Goal: Task Accomplishment & Management: Complete application form

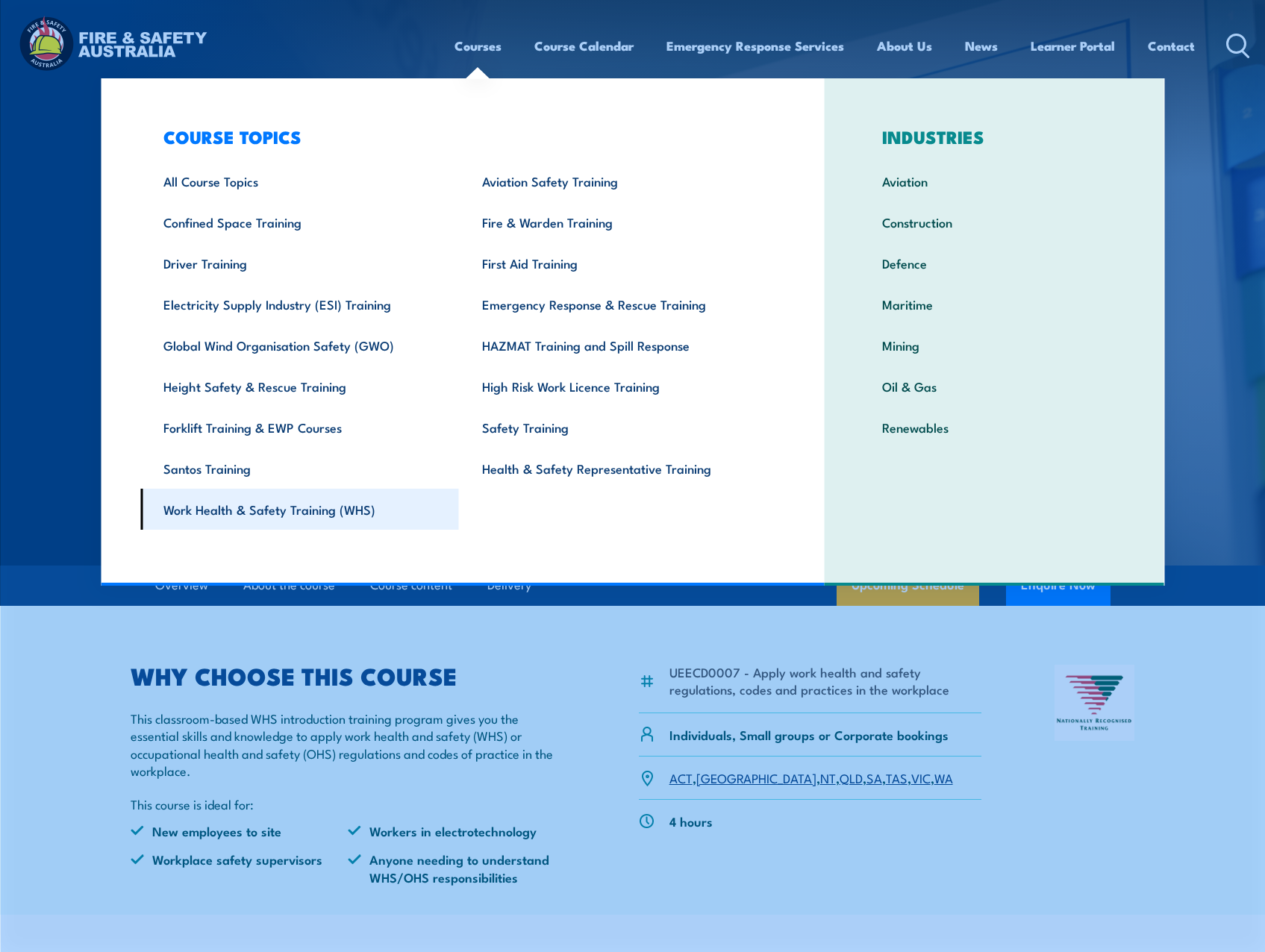
click at [235, 513] on link "Work Health & Safety Training (WHS)" at bounding box center [299, 509] width 318 height 41
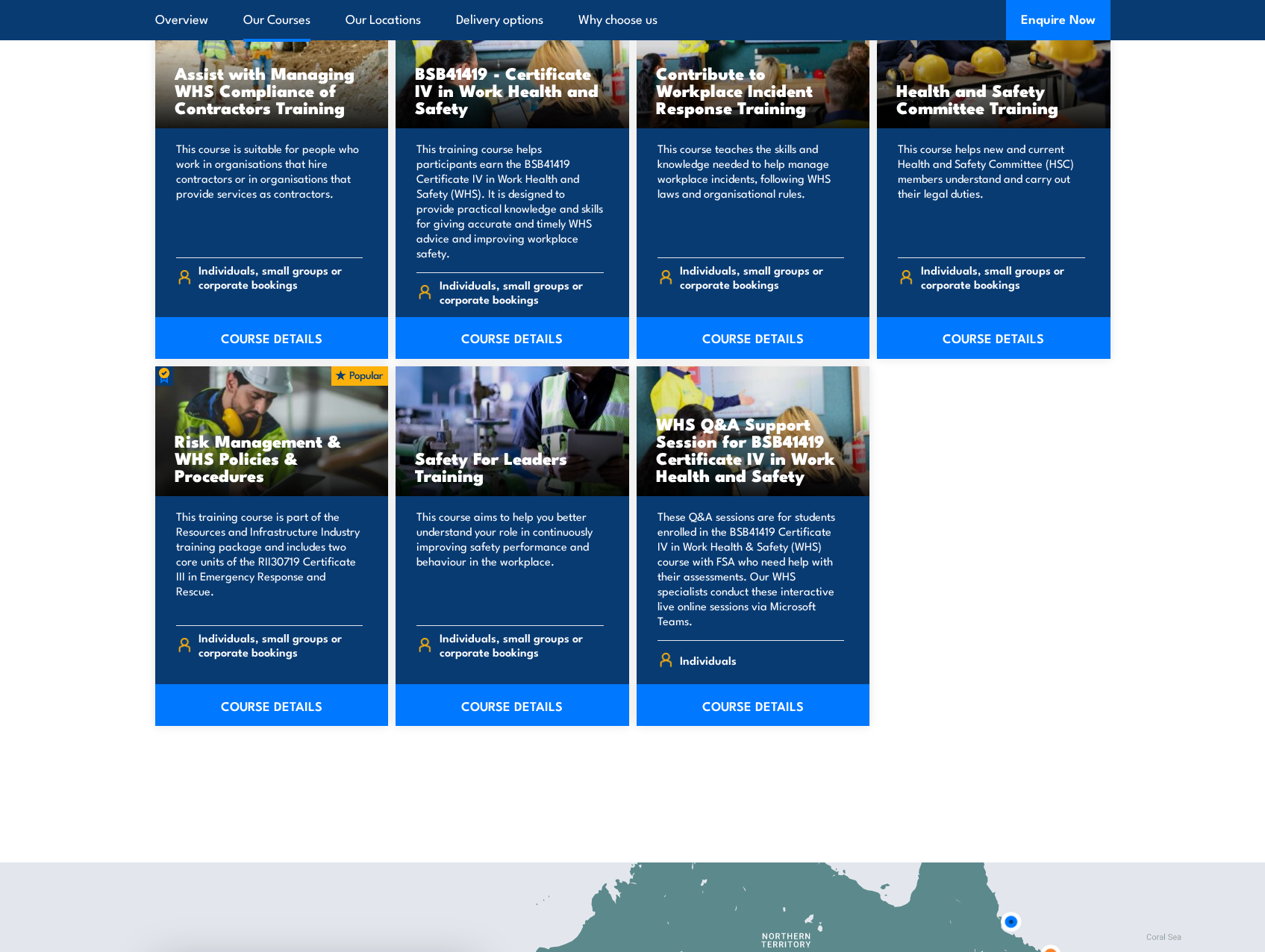
scroll to position [1436, 0]
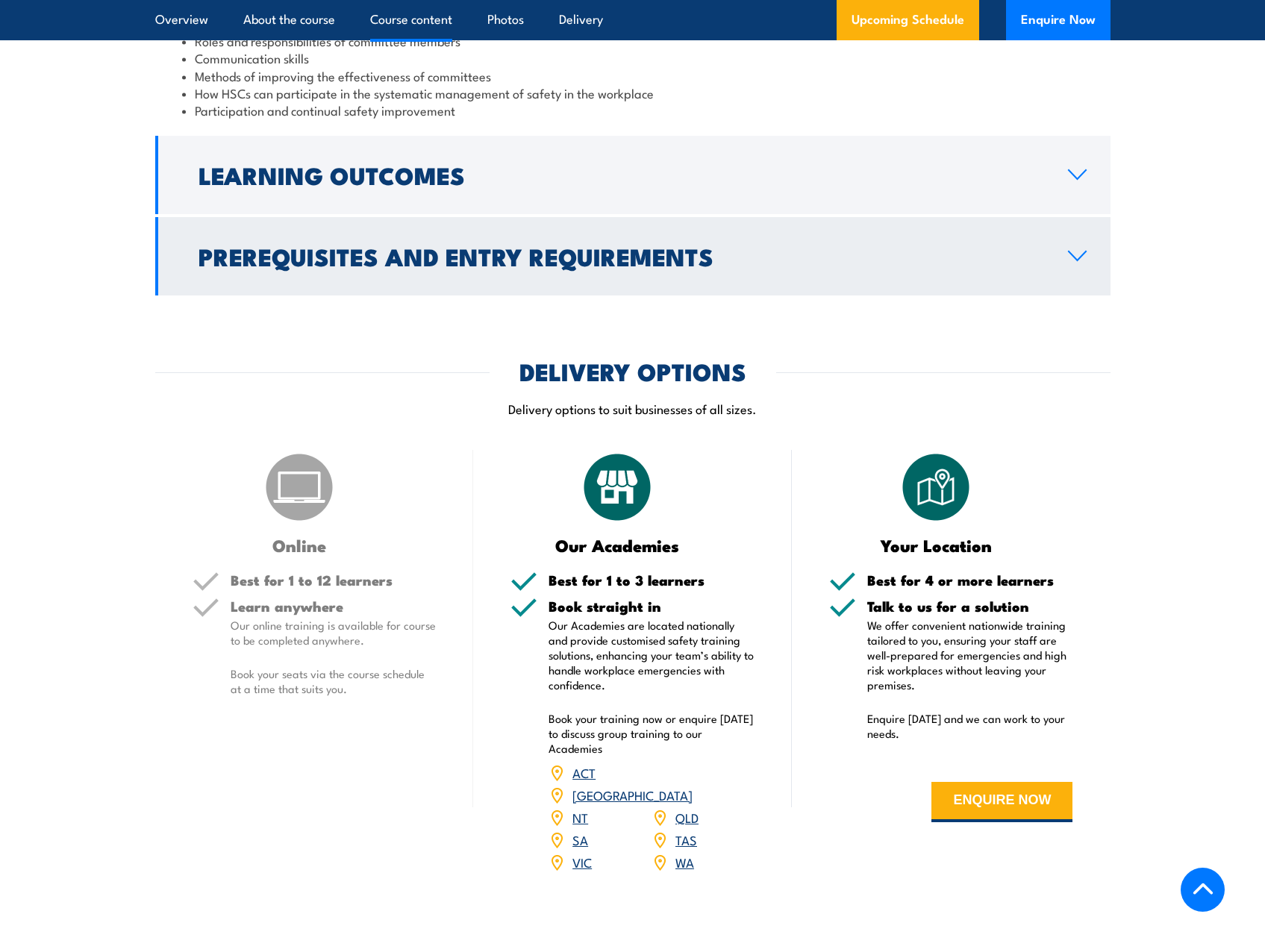
scroll to position [1511, 0]
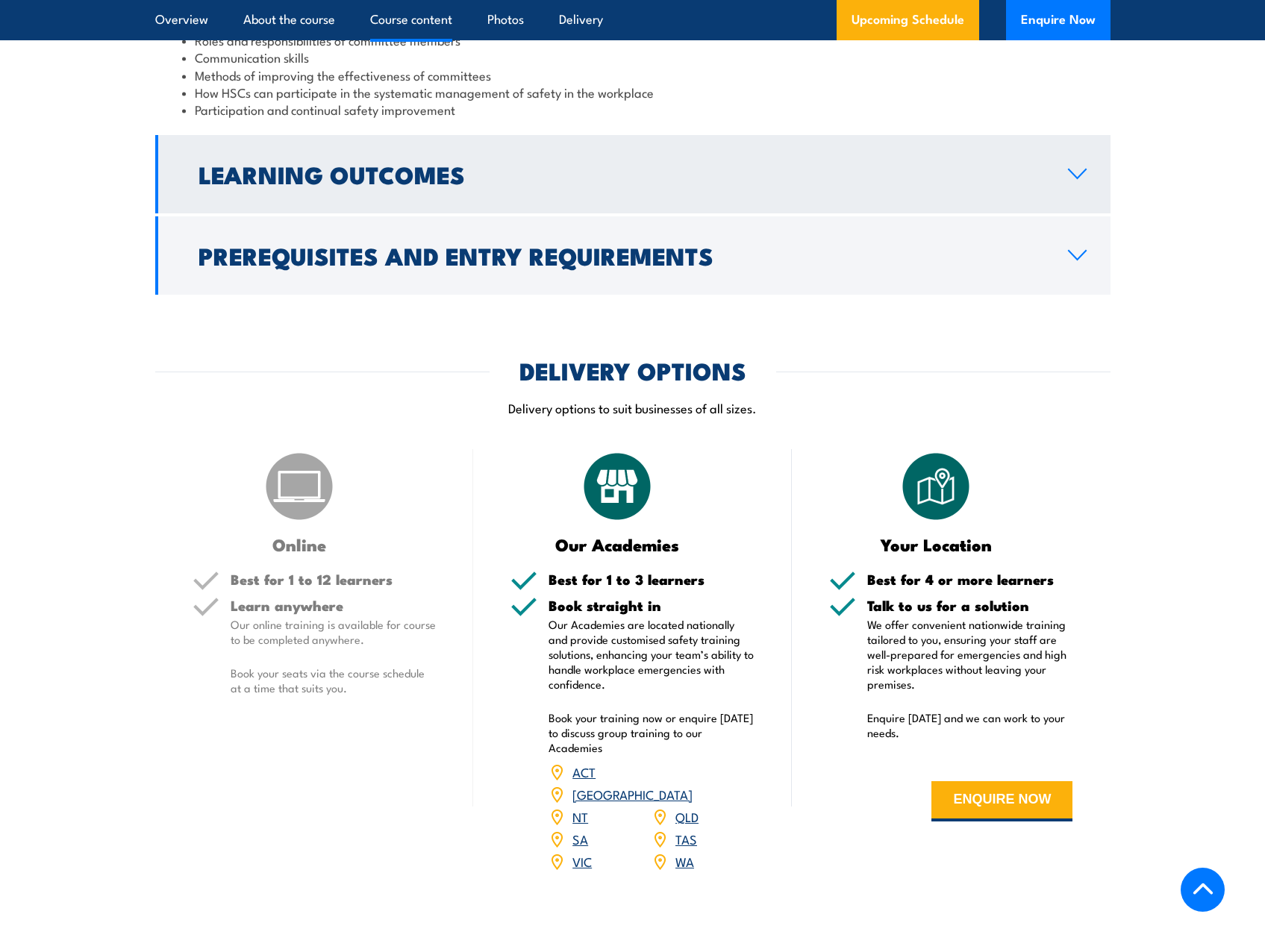
click at [251, 166] on h2 "Learning Outcomes" at bounding box center [621, 174] width 846 height 21
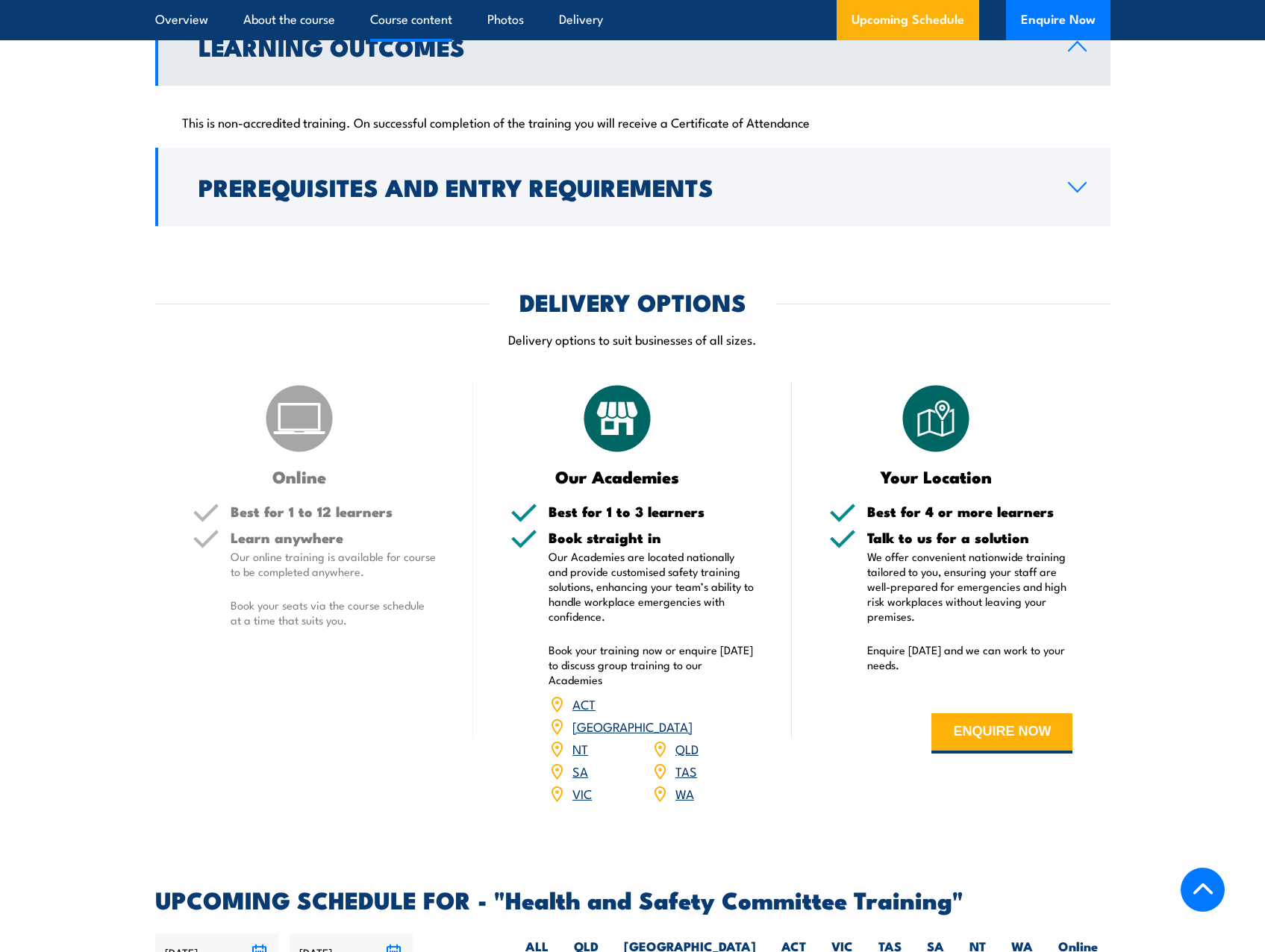
scroll to position [1482, 0]
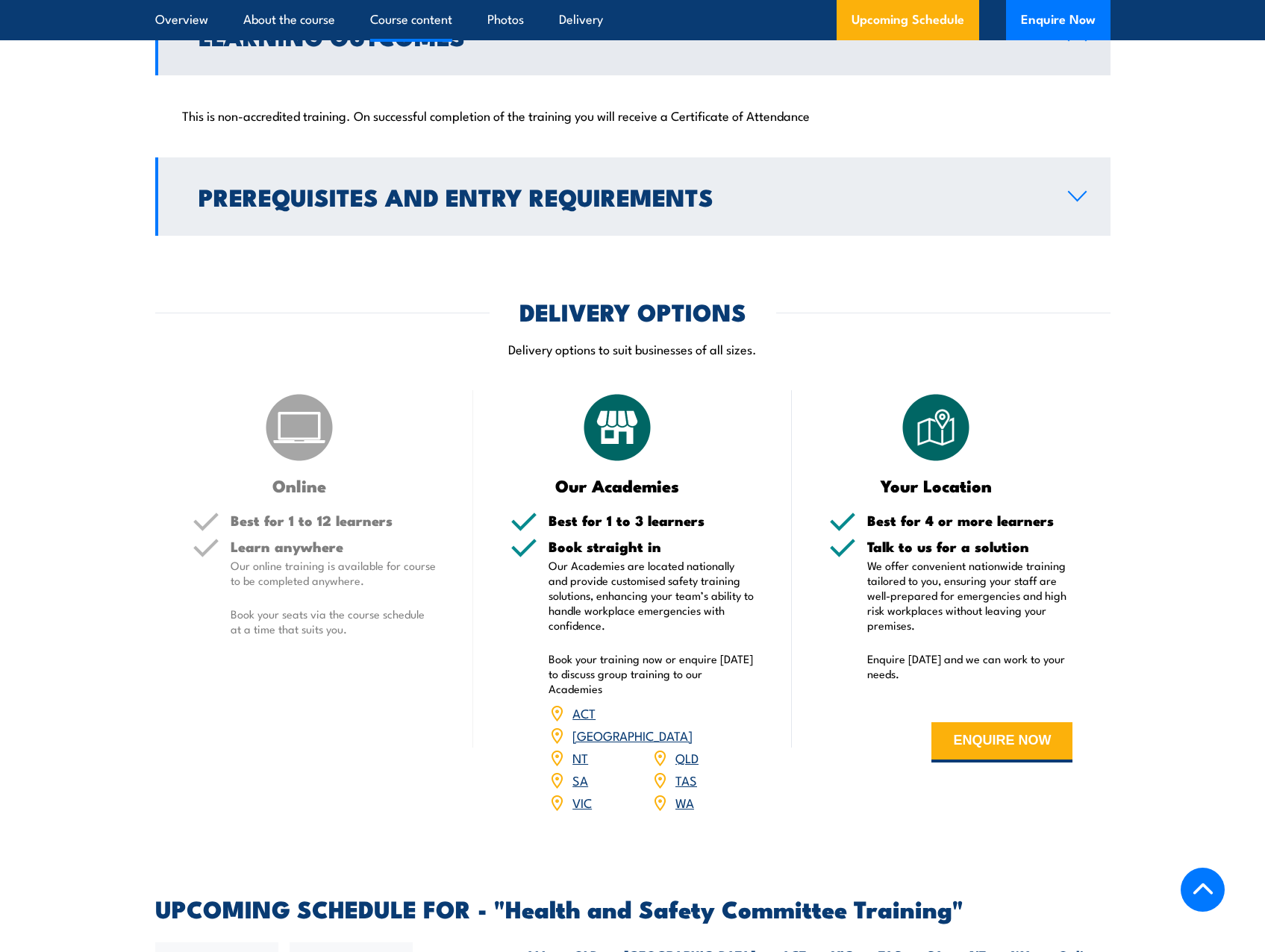
click at [277, 206] on h2 "Prerequisites and Entry Requirements" at bounding box center [621, 197] width 846 height 21
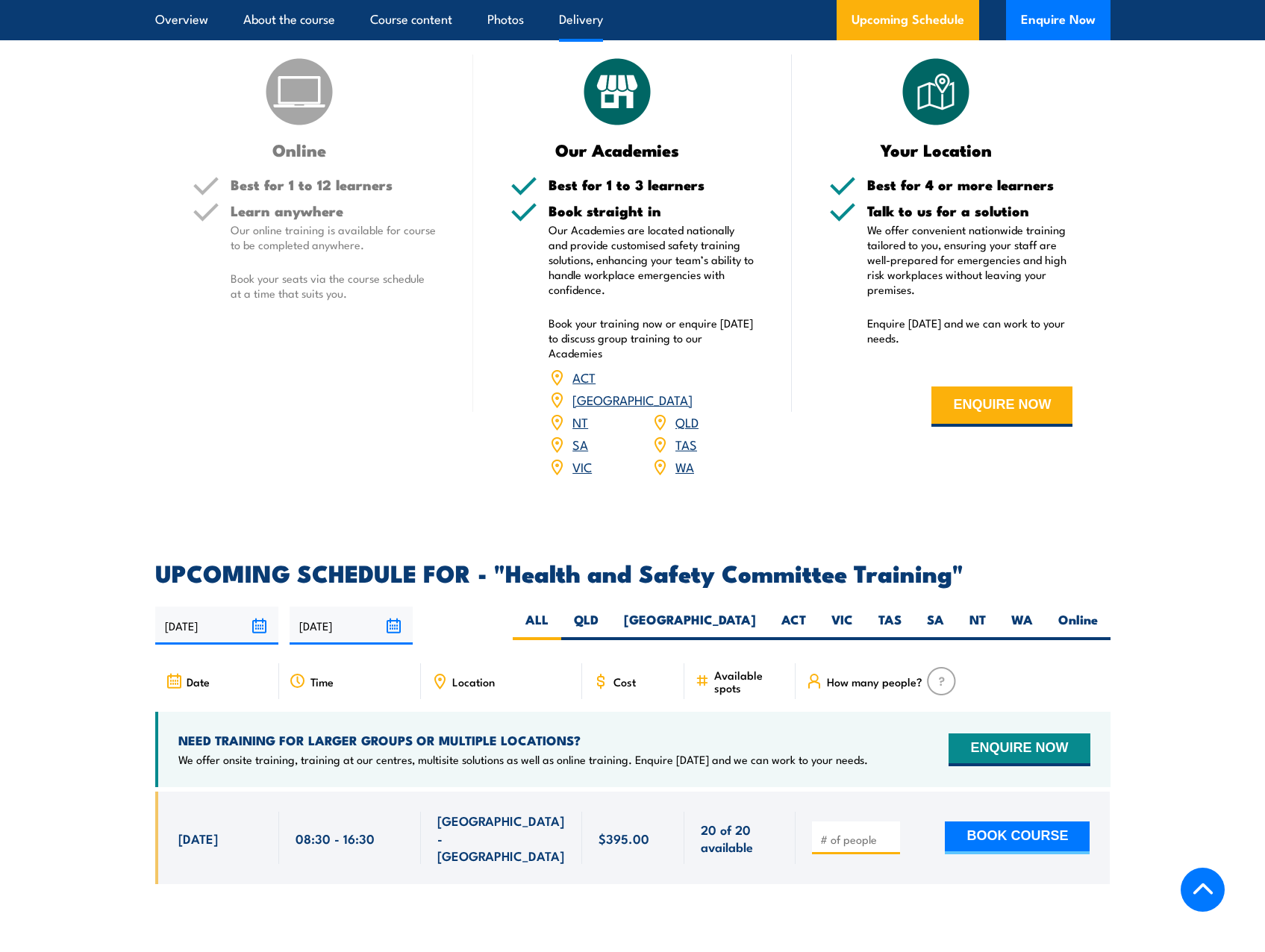
scroll to position [2043, 0]
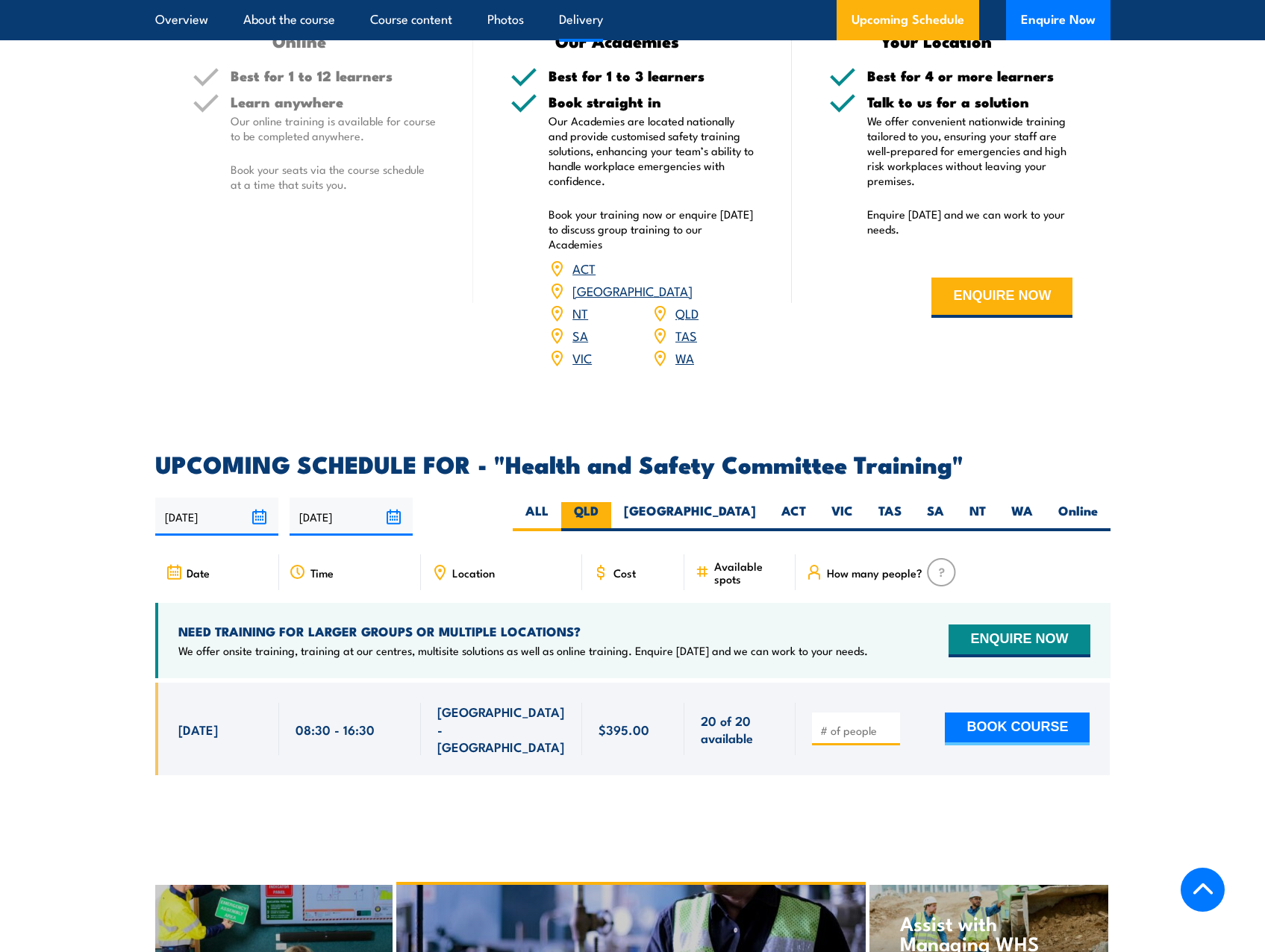
click at [612, 503] on label "QLD" at bounding box center [587, 517] width 50 height 29
click at [609, 503] on input "QLD" at bounding box center [603, 507] width 10 height 10
radio input "true"
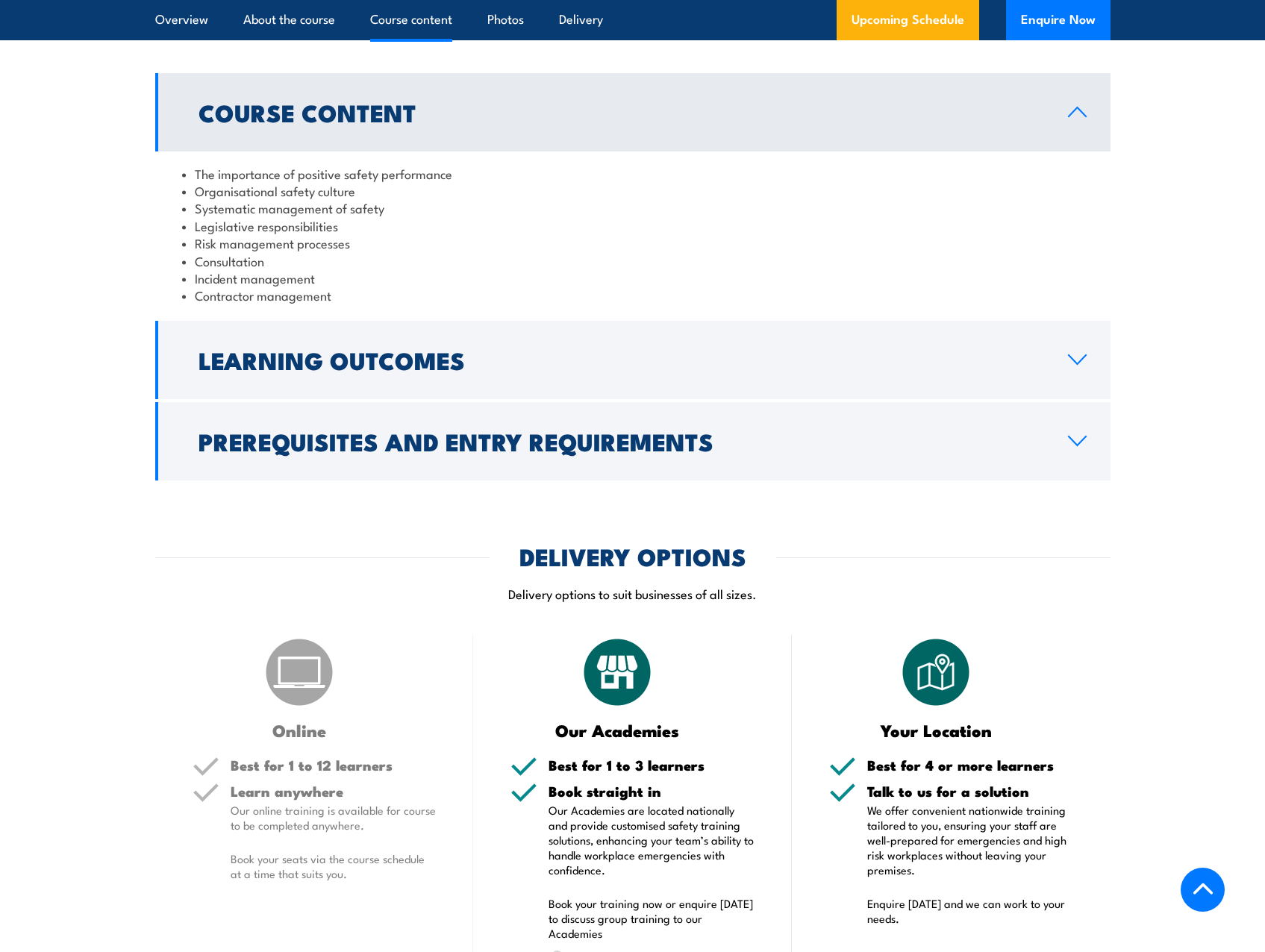
scroll to position [1232, 0]
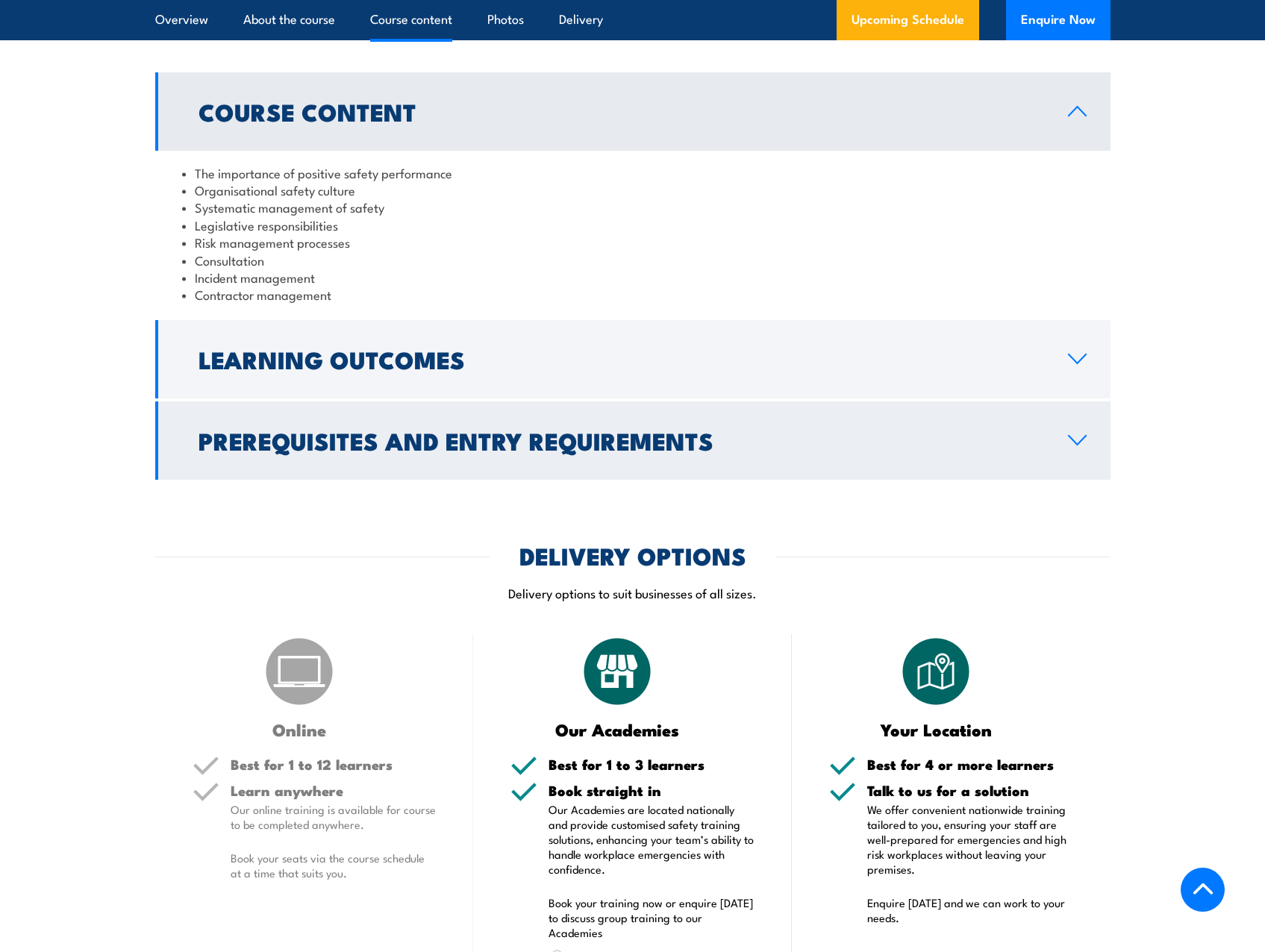
click at [491, 444] on h2 "Prerequisites and Entry Requirements" at bounding box center [621, 441] width 846 height 21
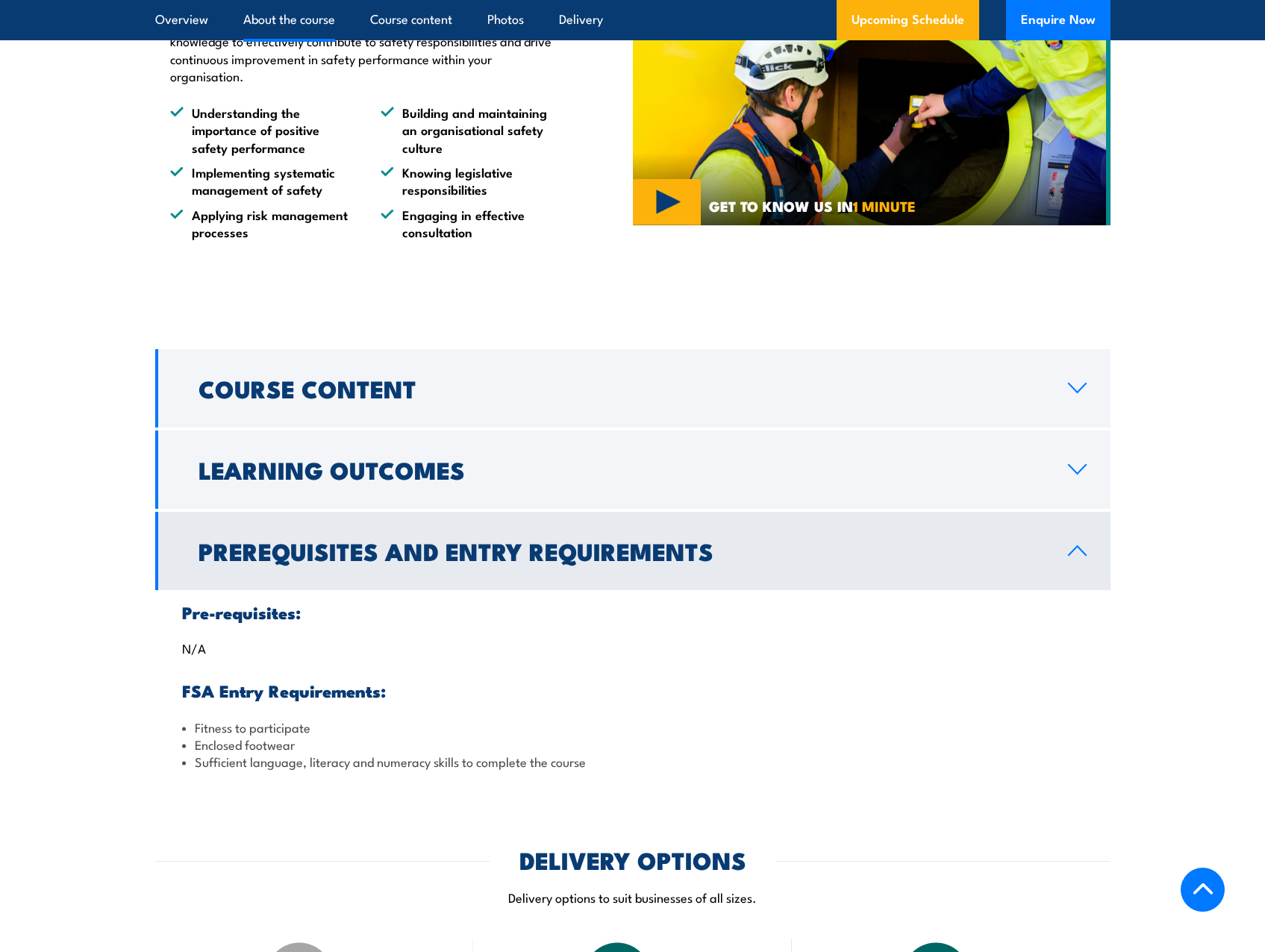
scroll to position [951, 0]
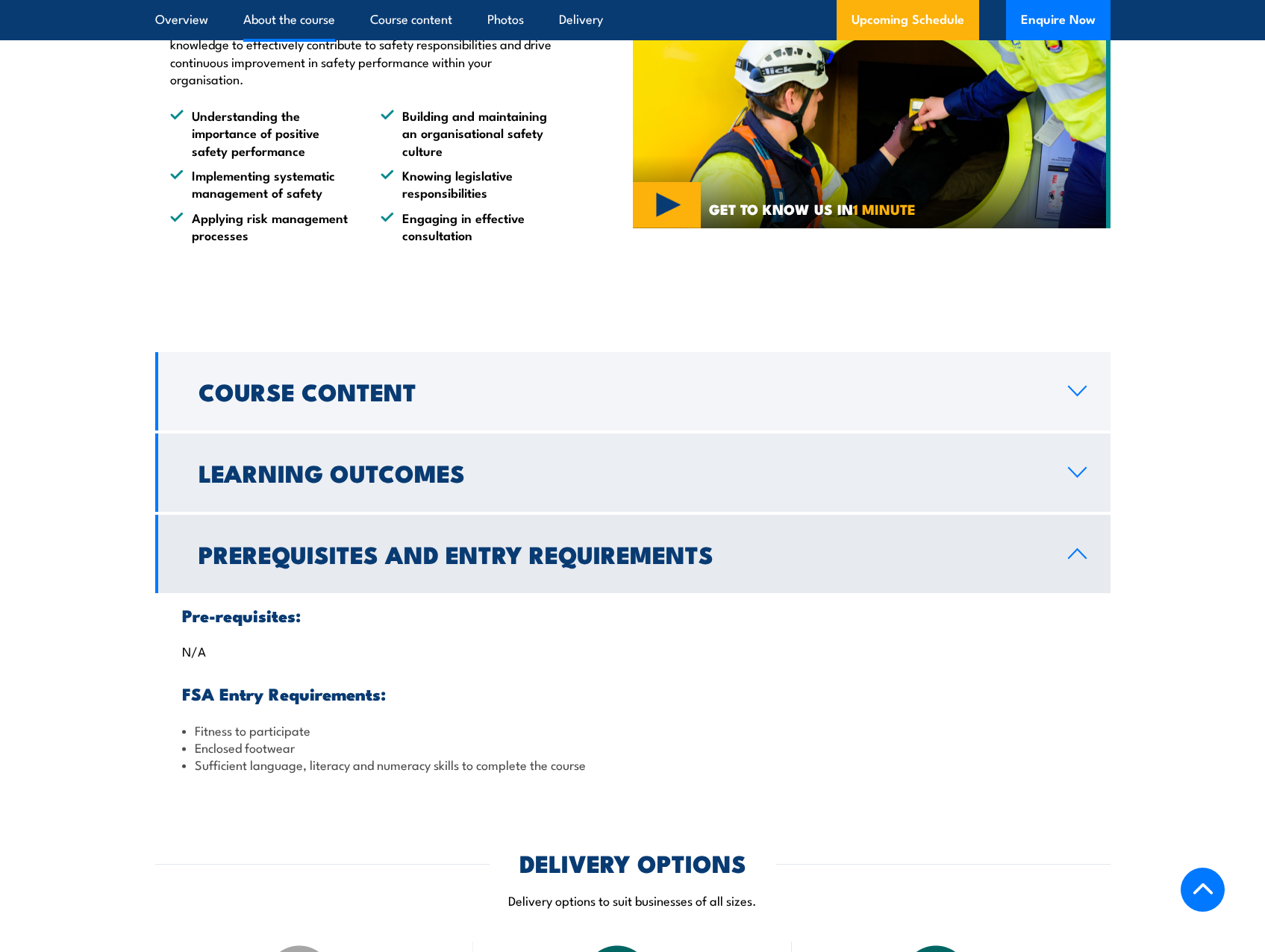
click at [379, 462] on h2 "Learning Outcomes" at bounding box center [621, 473] width 846 height 21
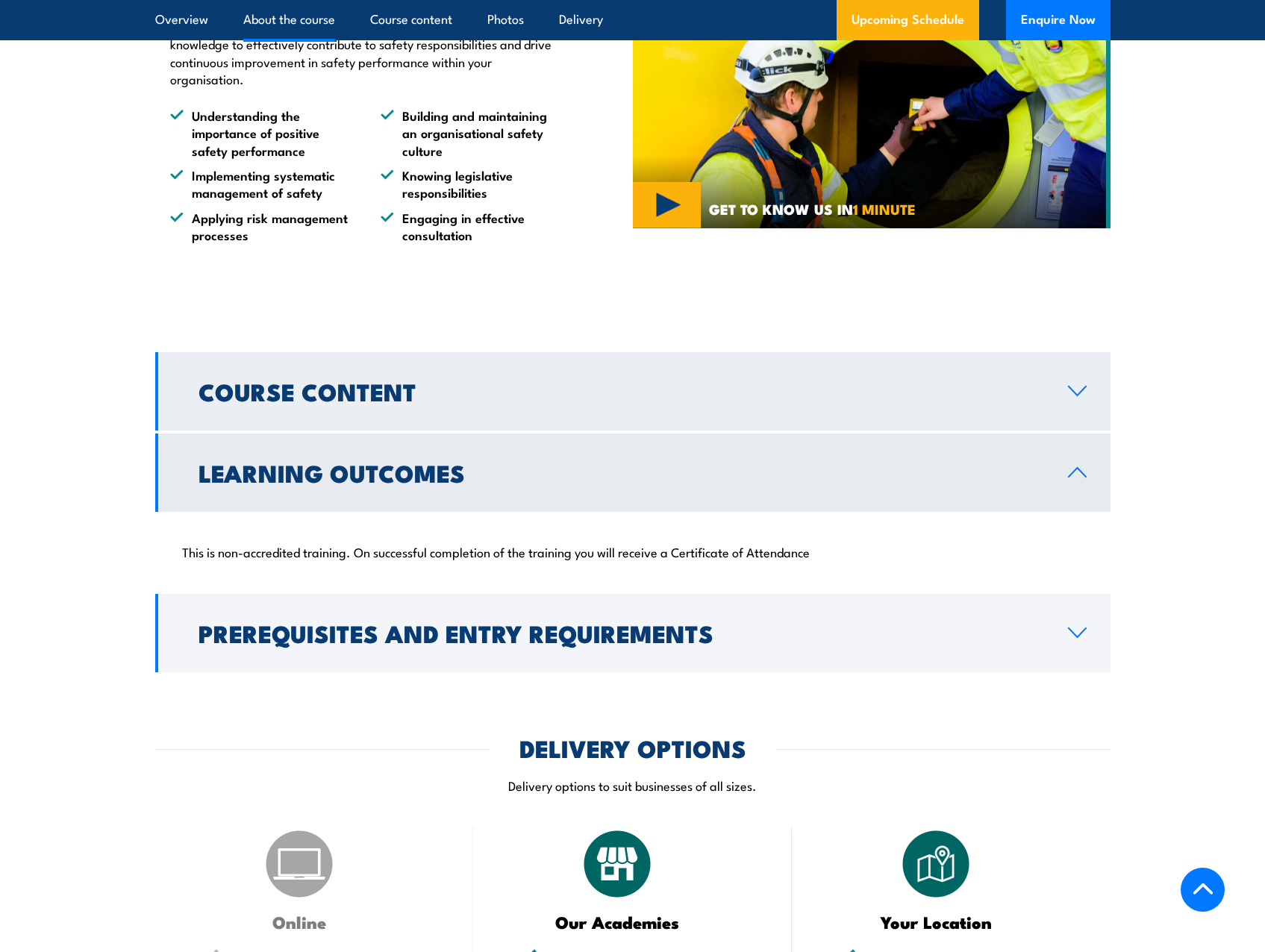
click at [343, 401] on h2 "Course Content" at bounding box center [621, 392] width 846 height 21
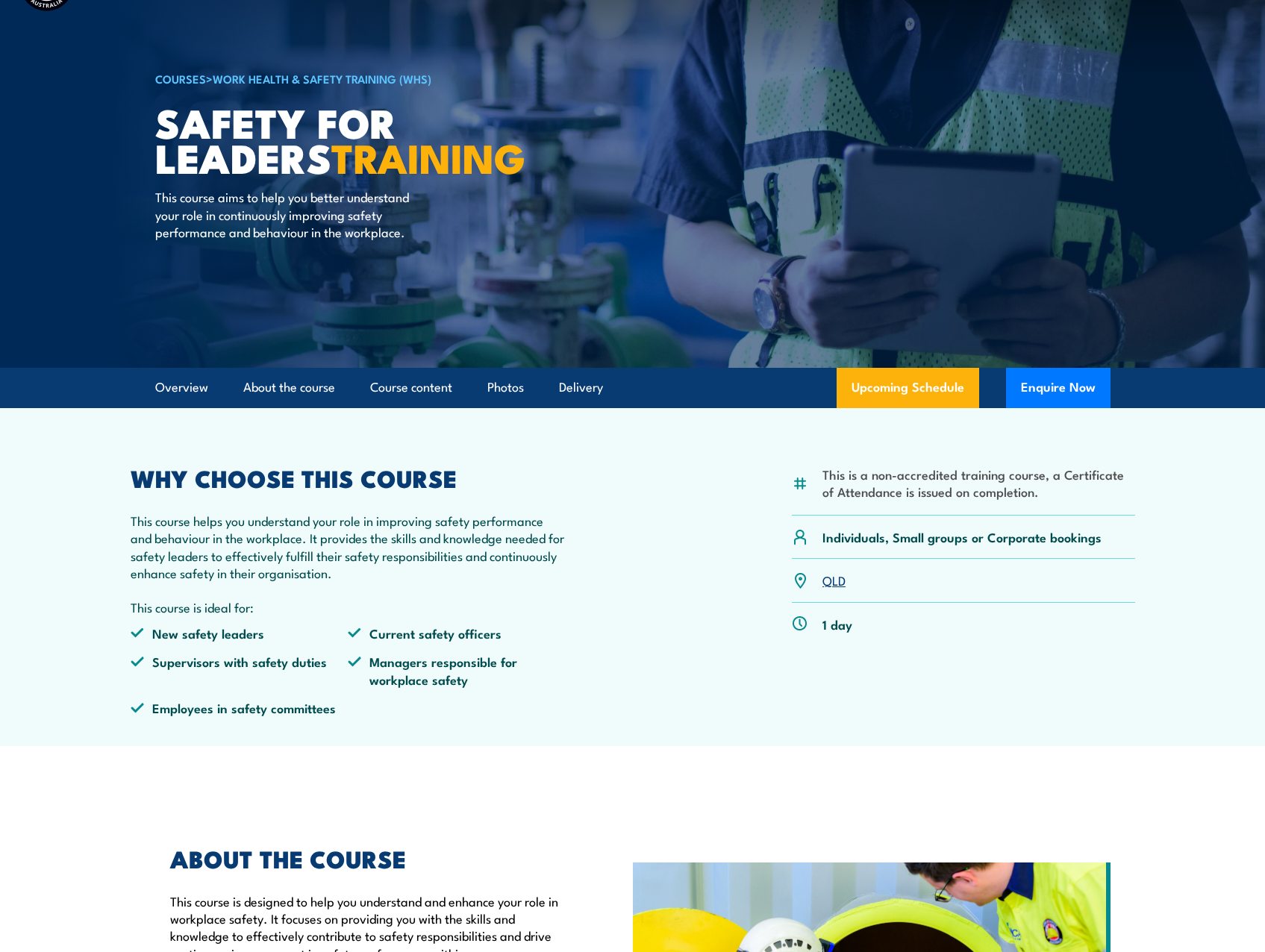
scroll to position [0, 0]
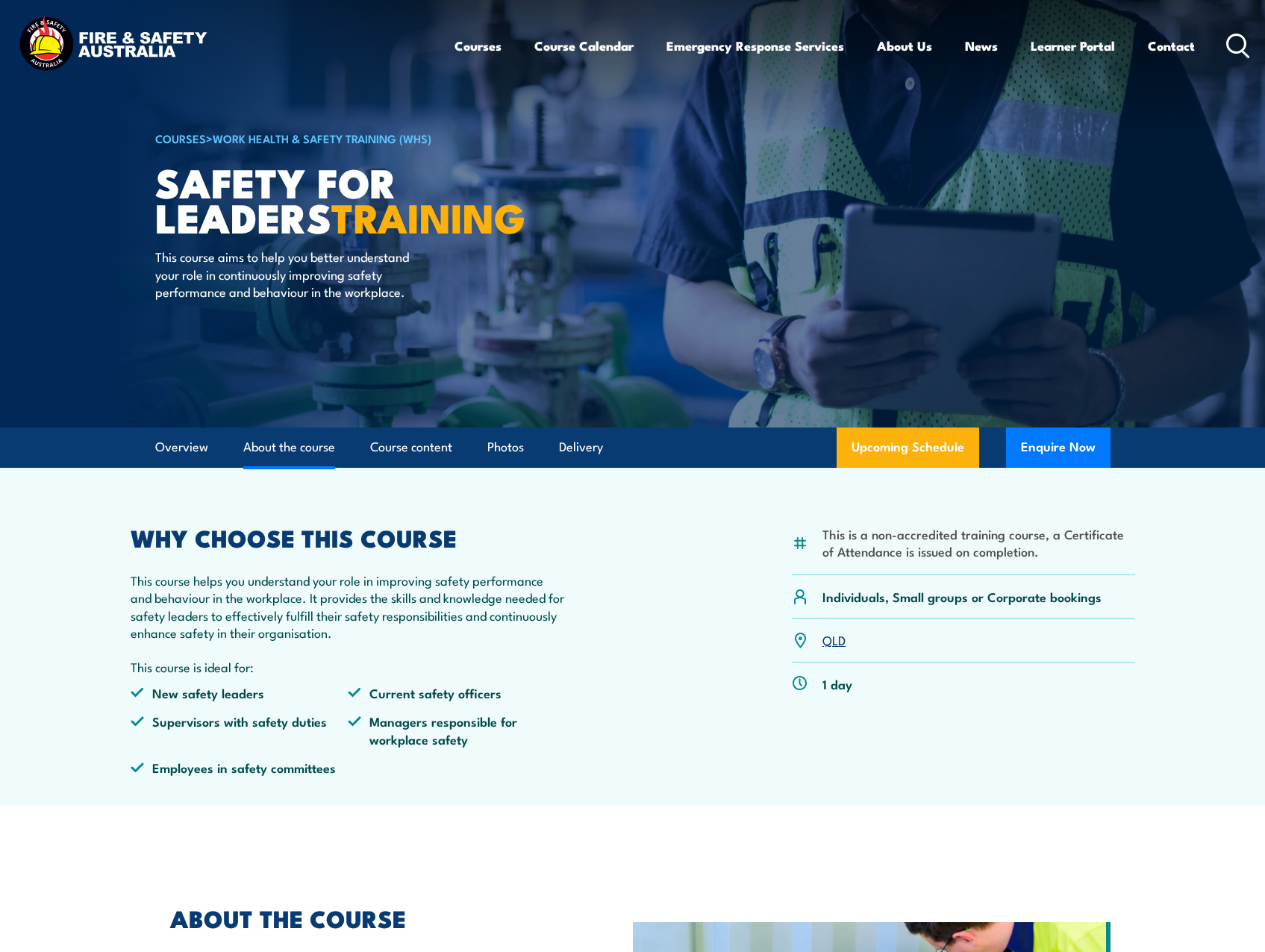
click at [301, 449] on link "About the course" at bounding box center [289, 447] width 92 height 40
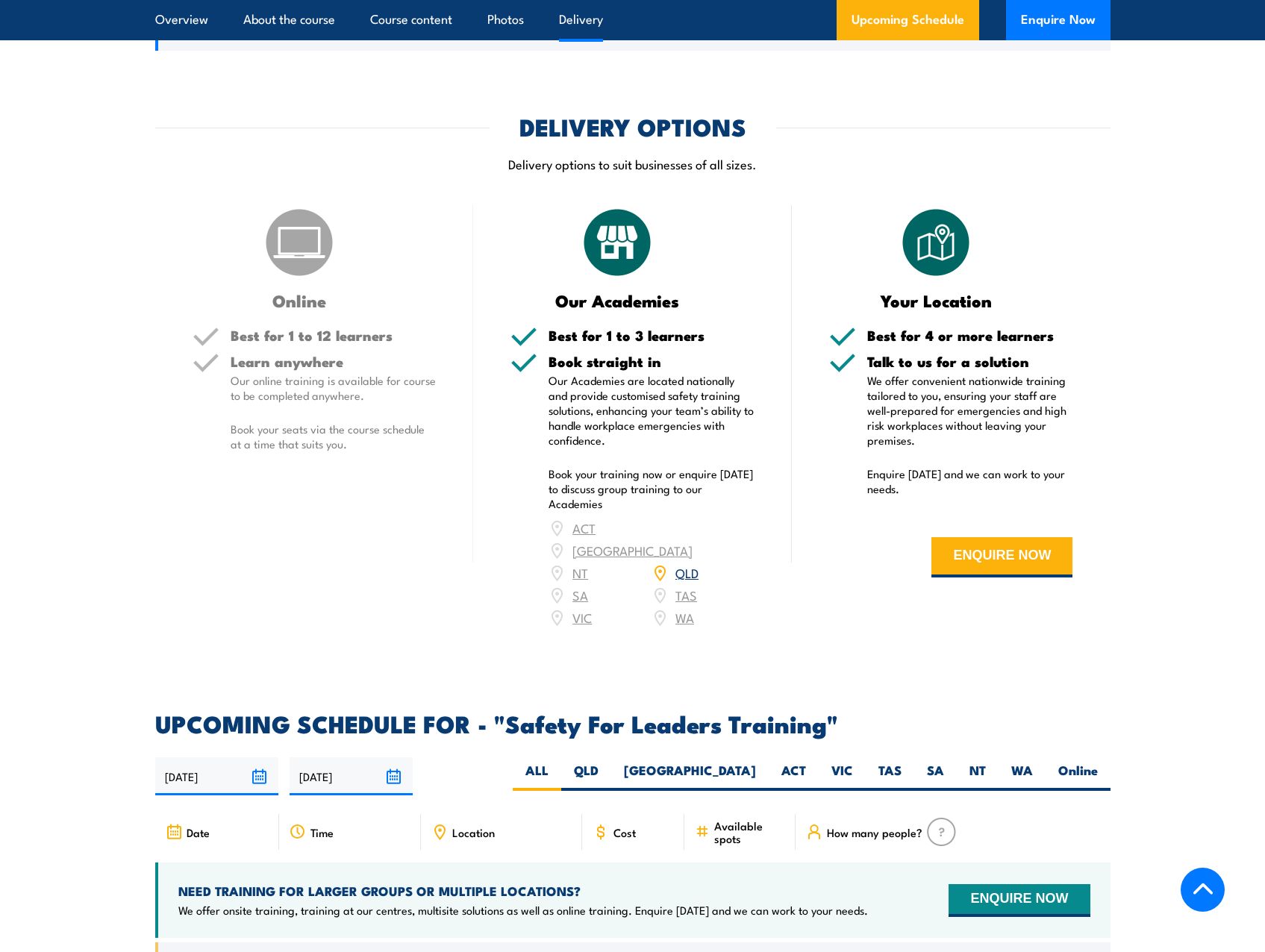
scroll to position [1673, 0]
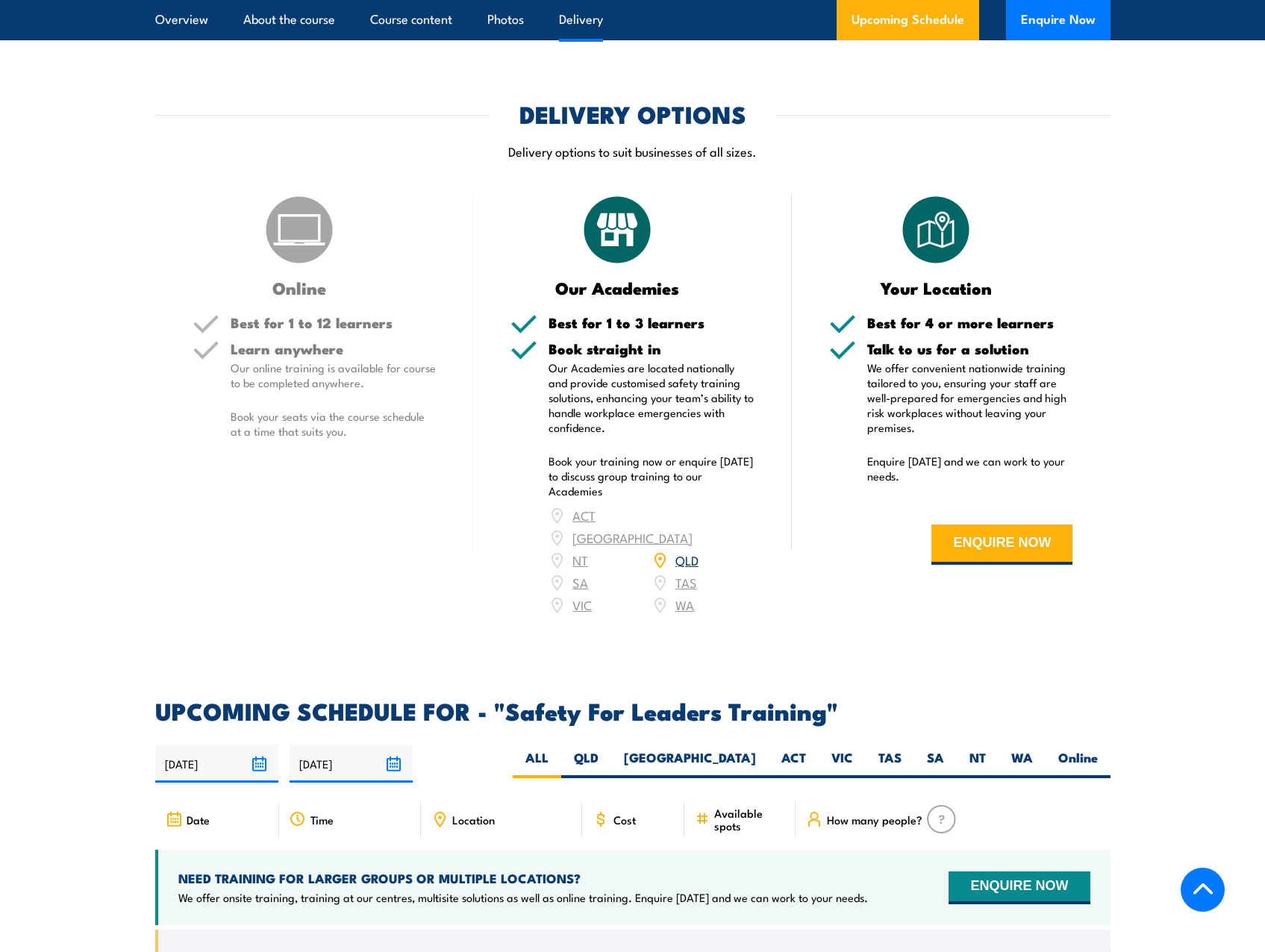
click at [684, 551] on link "QLD" at bounding box center [687, 559] width 23 height 18
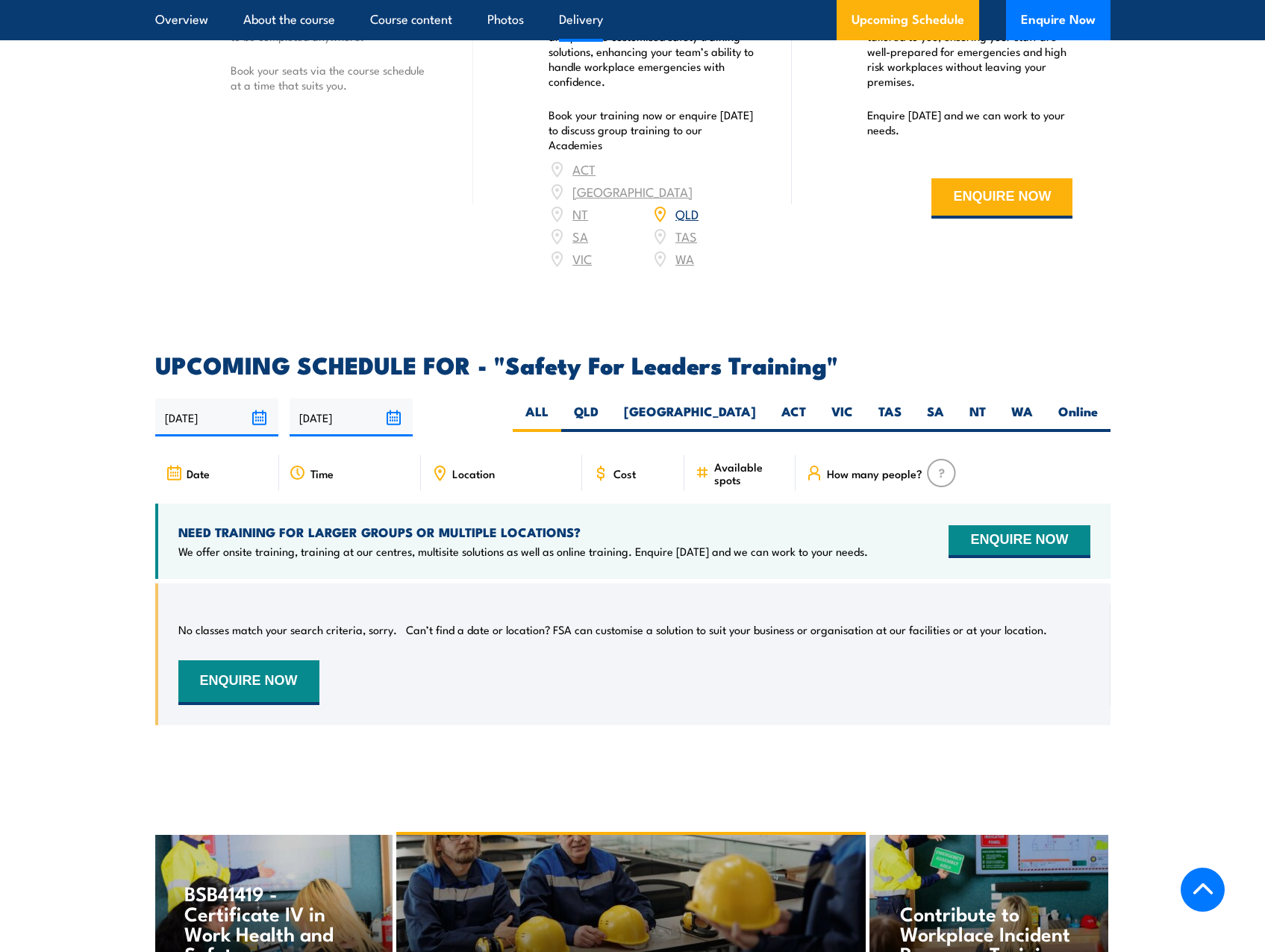
scroll to position [2027, 0]
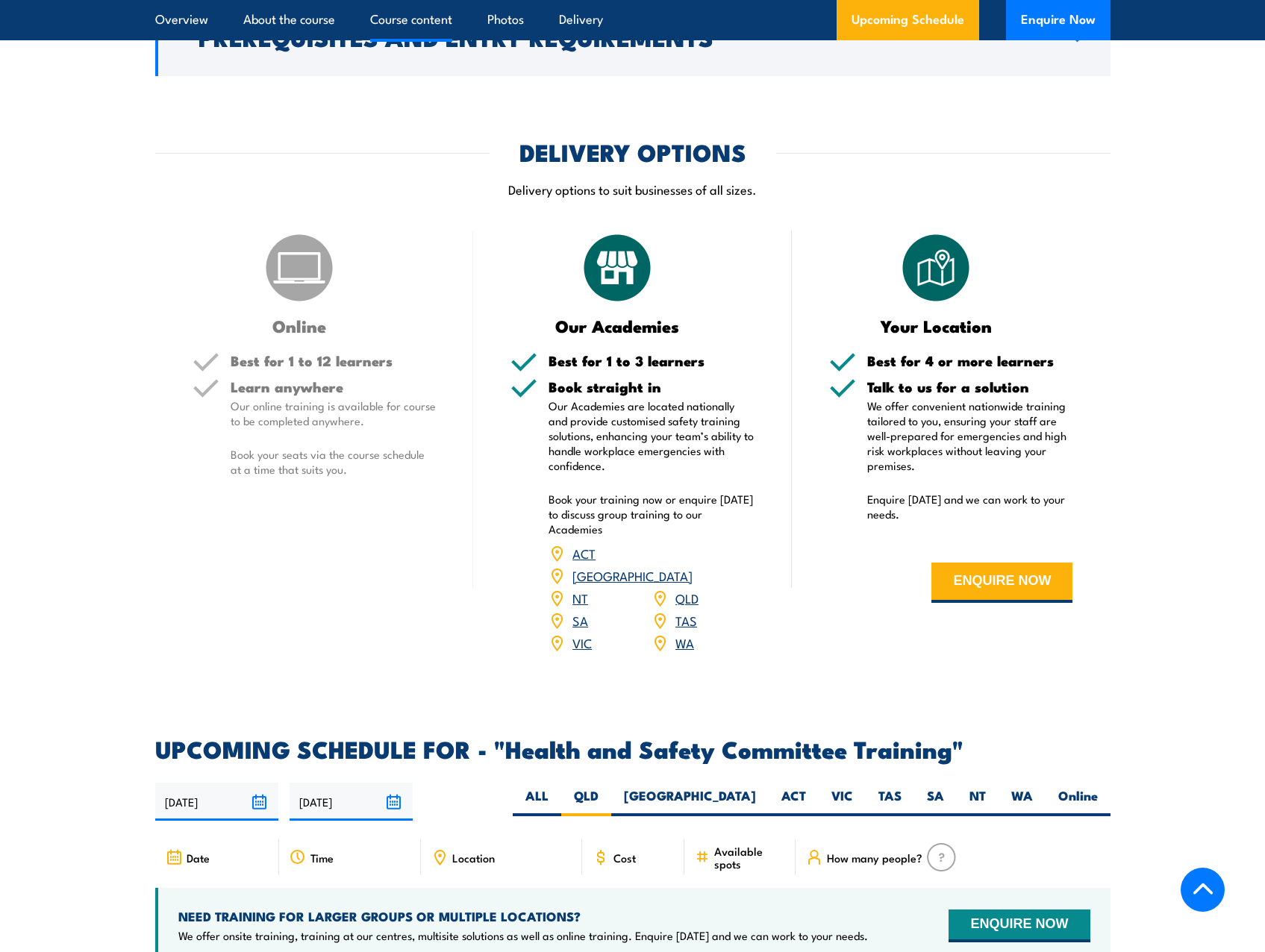
scroll to position [1809, 0]
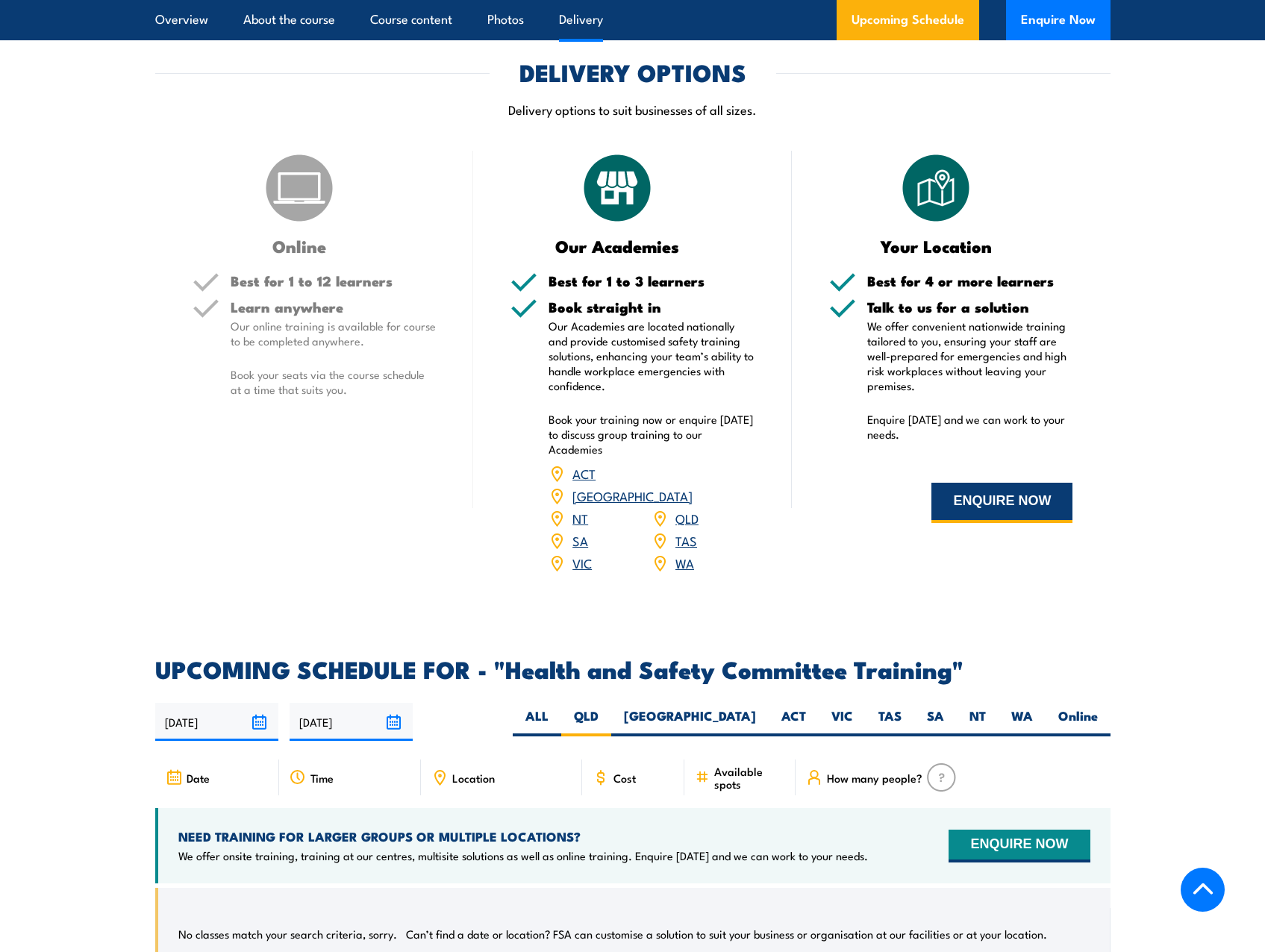
click at [989, 501] on button "ENQUIRE NOW" at bounding box center [1003, 503] width 141 height 41
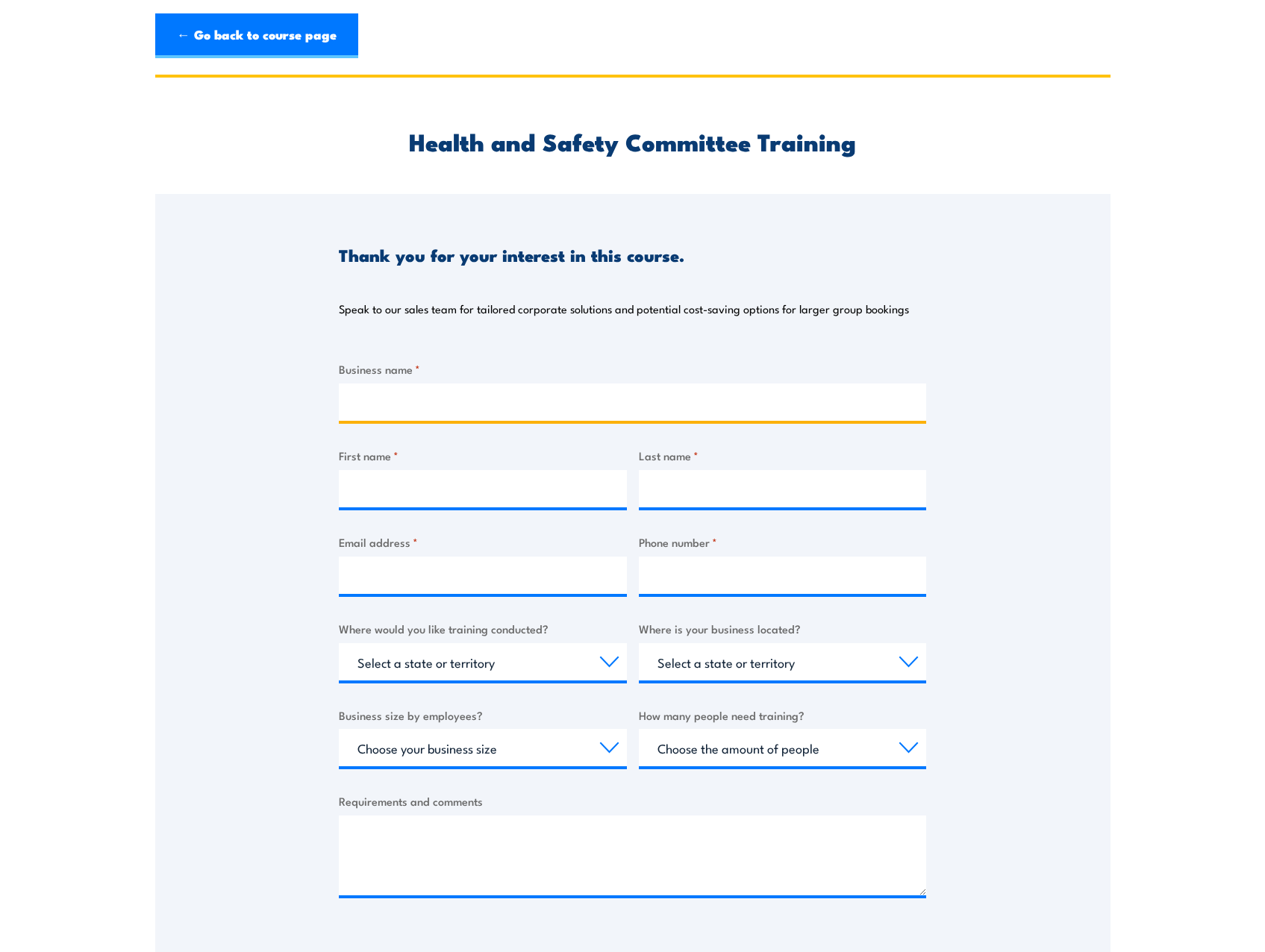
click at [463, 403] on input "Business name *" at bounding box center [632, 402] width 588 height 38
type input "RN Labs Pty Ltd"
type input "[PERSON_NAME]-[PERSON_NAME]"
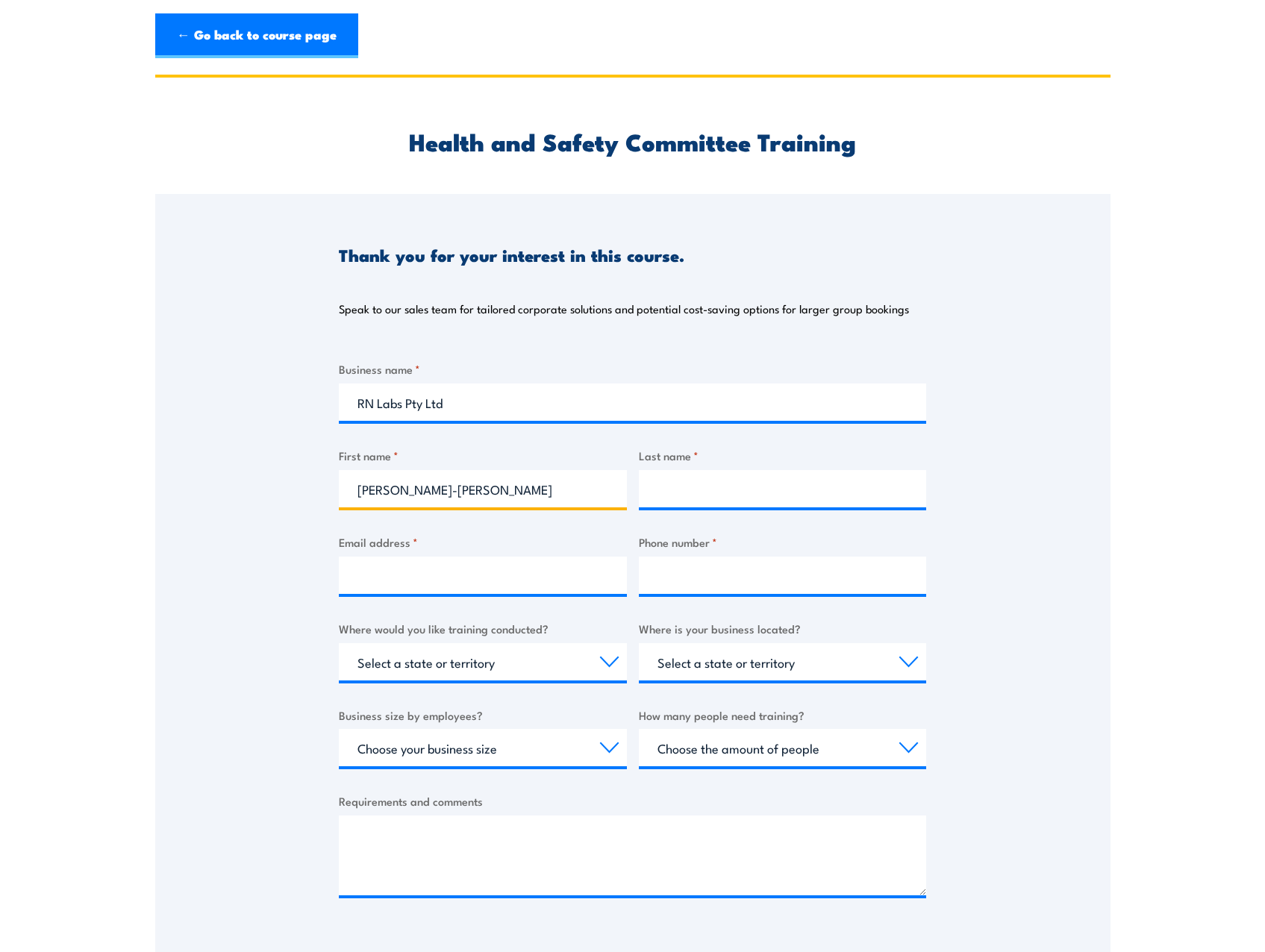
type input "[PERSON_NAME]"
type input "[PERSON_NAME][EMAIL_ADDRESS][DOMAIN_NAME]"
type input "0403753384"
click at [433, 481] on input "[PERSON_NAME]-[PERSON_NAME]" at bounding box center [482, 488] width 289 height 38
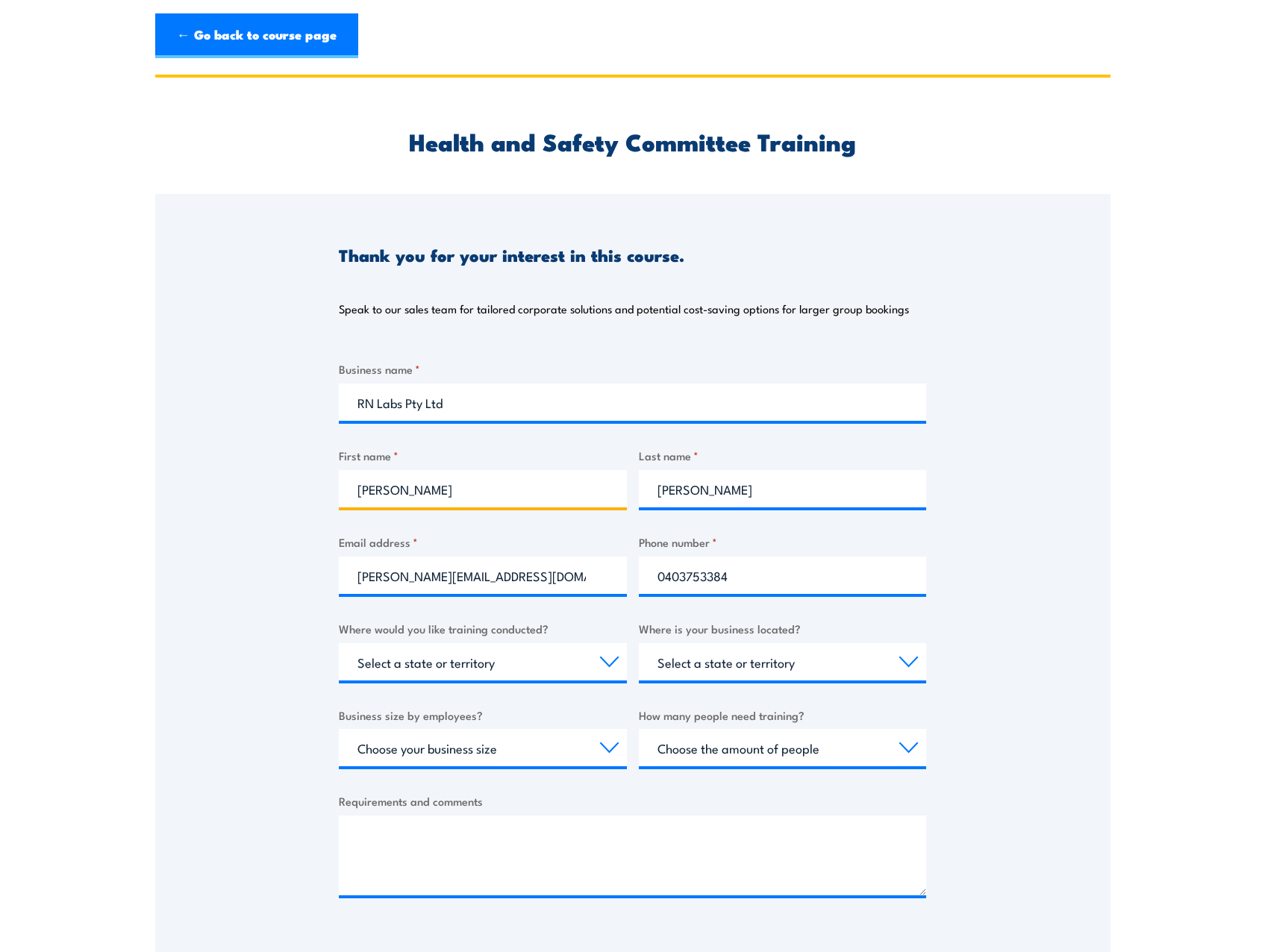
type input "[PERSON_NAME]"
click at [156, 470] on div "Thank you for your interest in this course. Speak to our sales team for tailore…" at bounding box center [633, 566] width 955 height 746
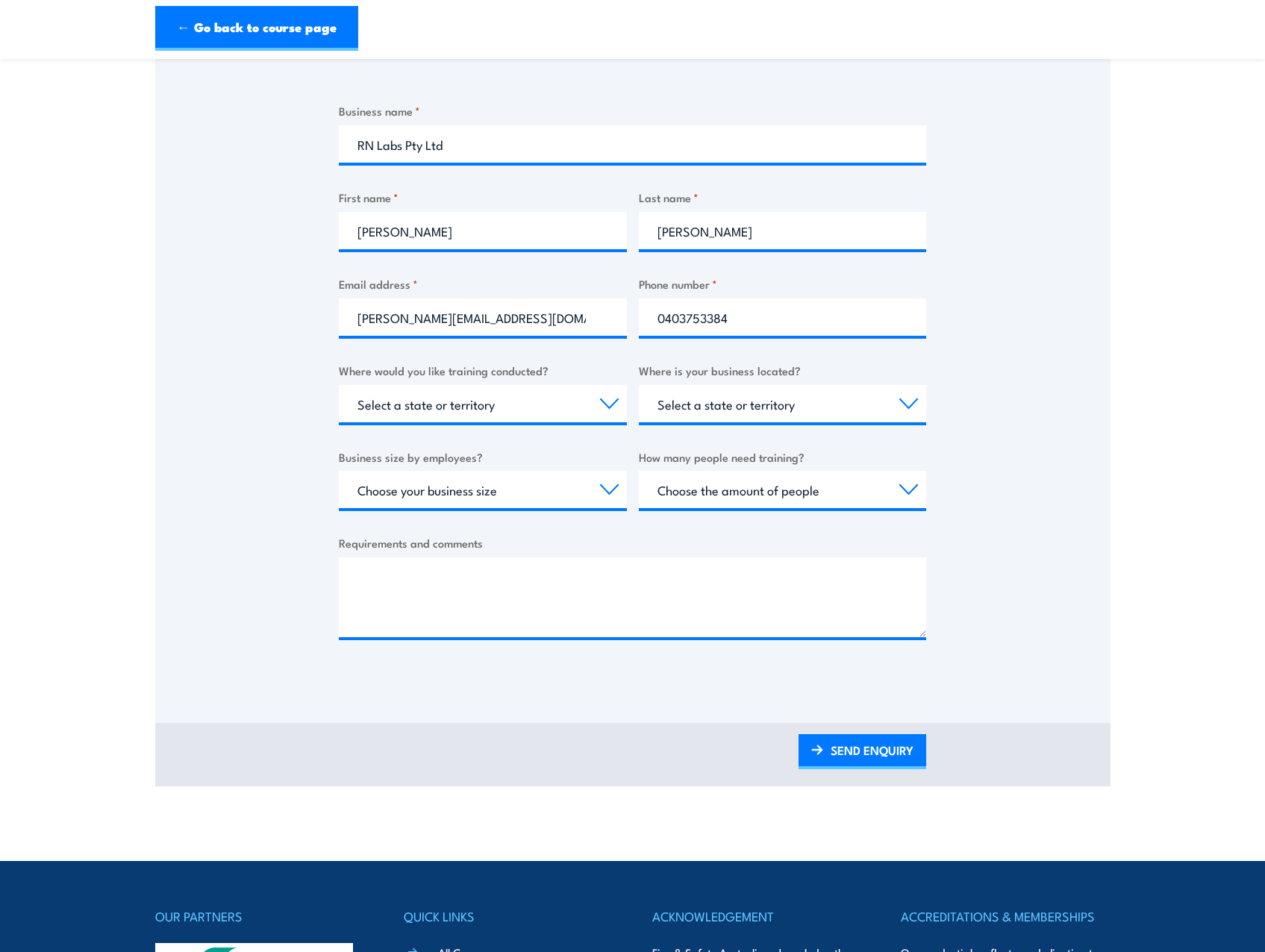
scroll to position [261, 0]
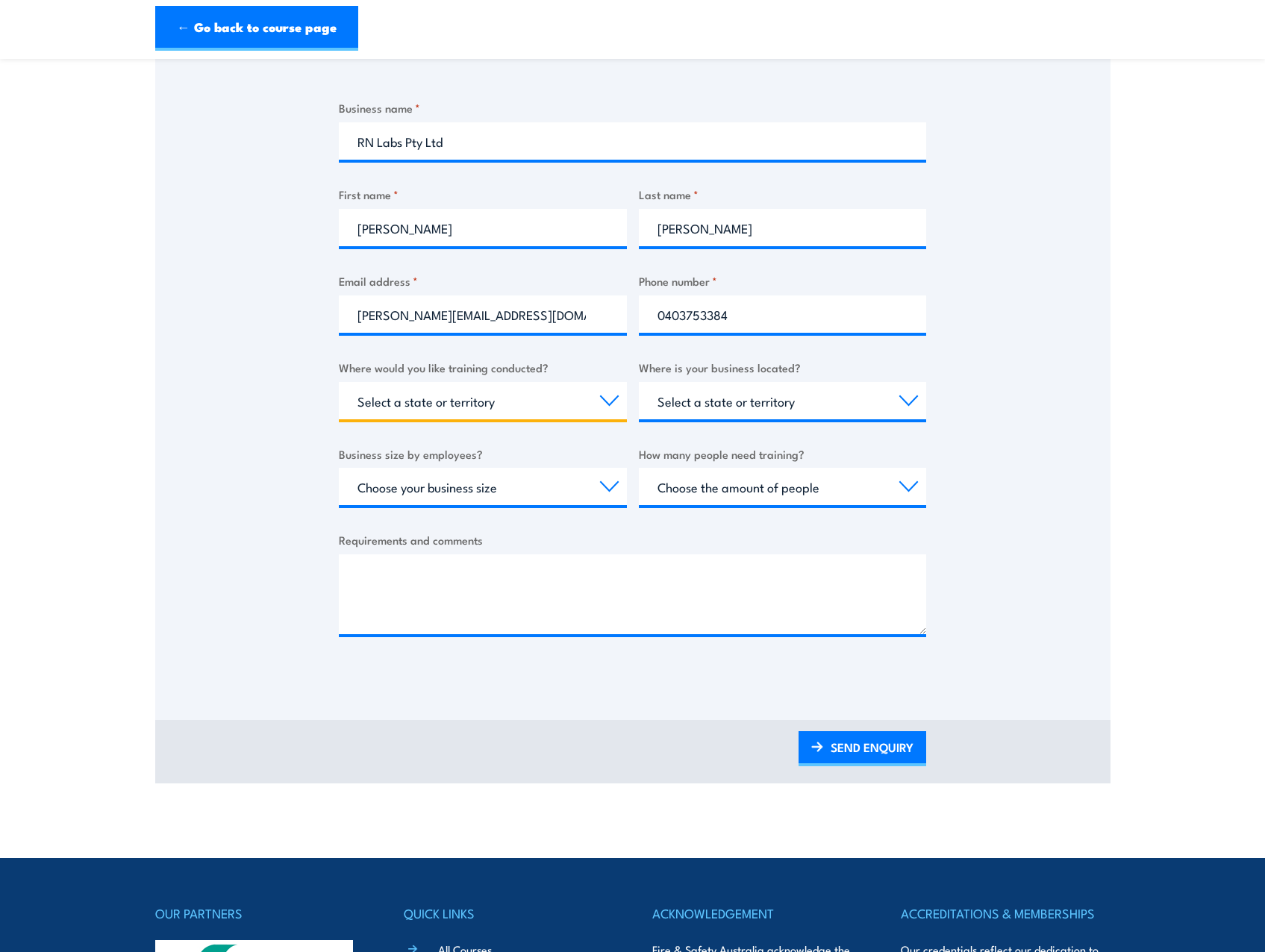
click at [387, 401] on select "Select a state or territory Nationally - multiple locations [GEOGRAPHIC_DATA] […" at bounding box center [482, 400] width 289 height 38
select select "QLD"
click at [339, 382] on select "Select a state or territory Nationally - multiple locations [GEOGRAPHIC_DATA] […" at bounding box center [482, 400] width 289 height 38
click at [769, 407] on select "Select a state or territory [GEOGRAPHIC_DATA] [GEOGRAPHIC_DATA] [GEOGRAPHIC_DAT…" at bounding box center [783, 400] width 289 height 38
select select "QLD"
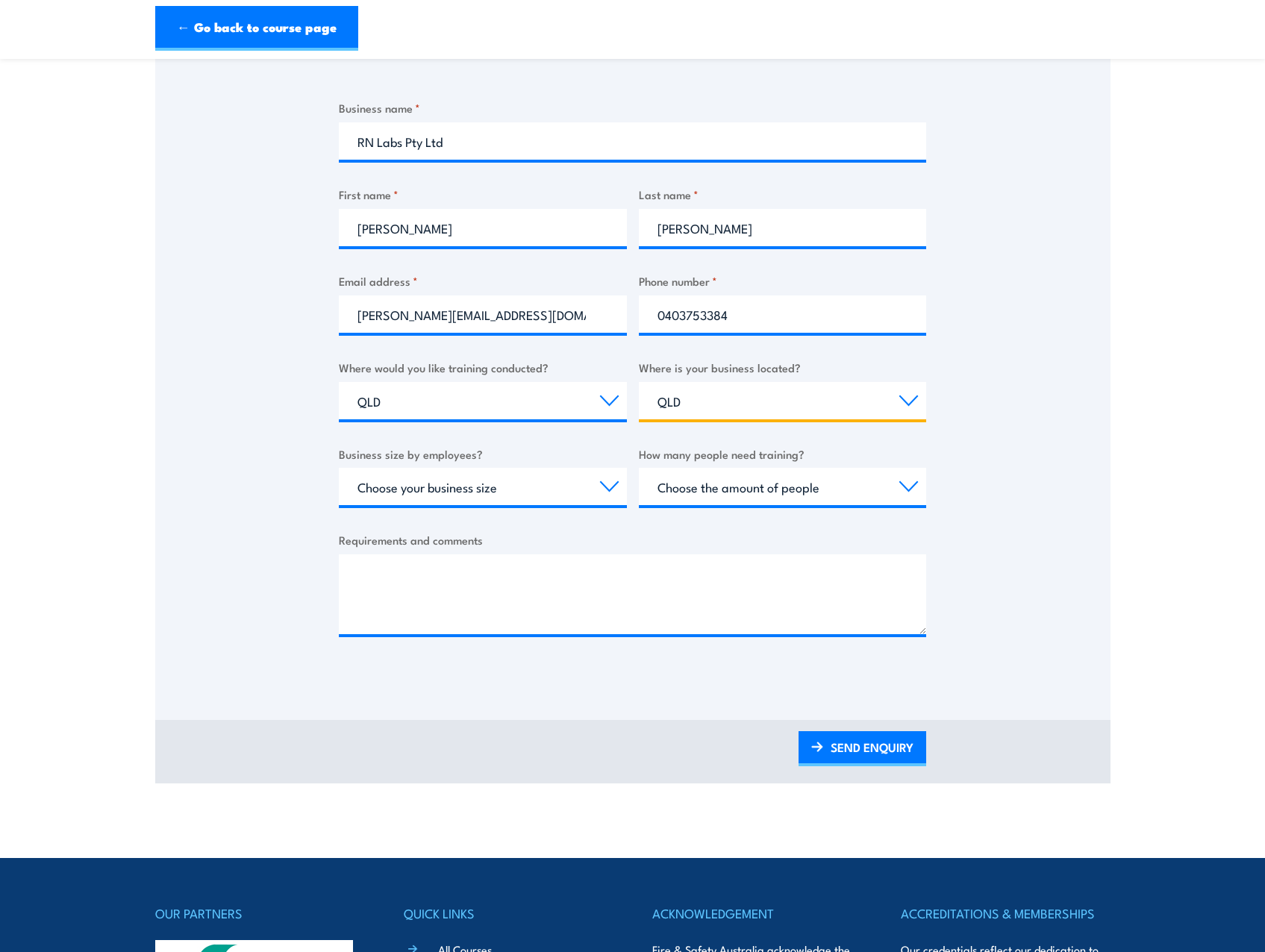
click at [639, 382] on select "Select a state or territory [GEOGRAPHIC_DATA] [GEOGRAPHIC_DATA] [GEOGRAPHIC_DAT…" at bounding box center [783, 400] width 289 height 38
click at [491, 492] on select "Choose your business size 1 to 19 20 to 199 200+" at bounding box center [482, 486] width 289 height 38
select select "1 to 19"
click at [339, 468] on select "Choose your business size 1 to 19 20 to 199 200+" at bounding box center [482, 486] width 289 height 38
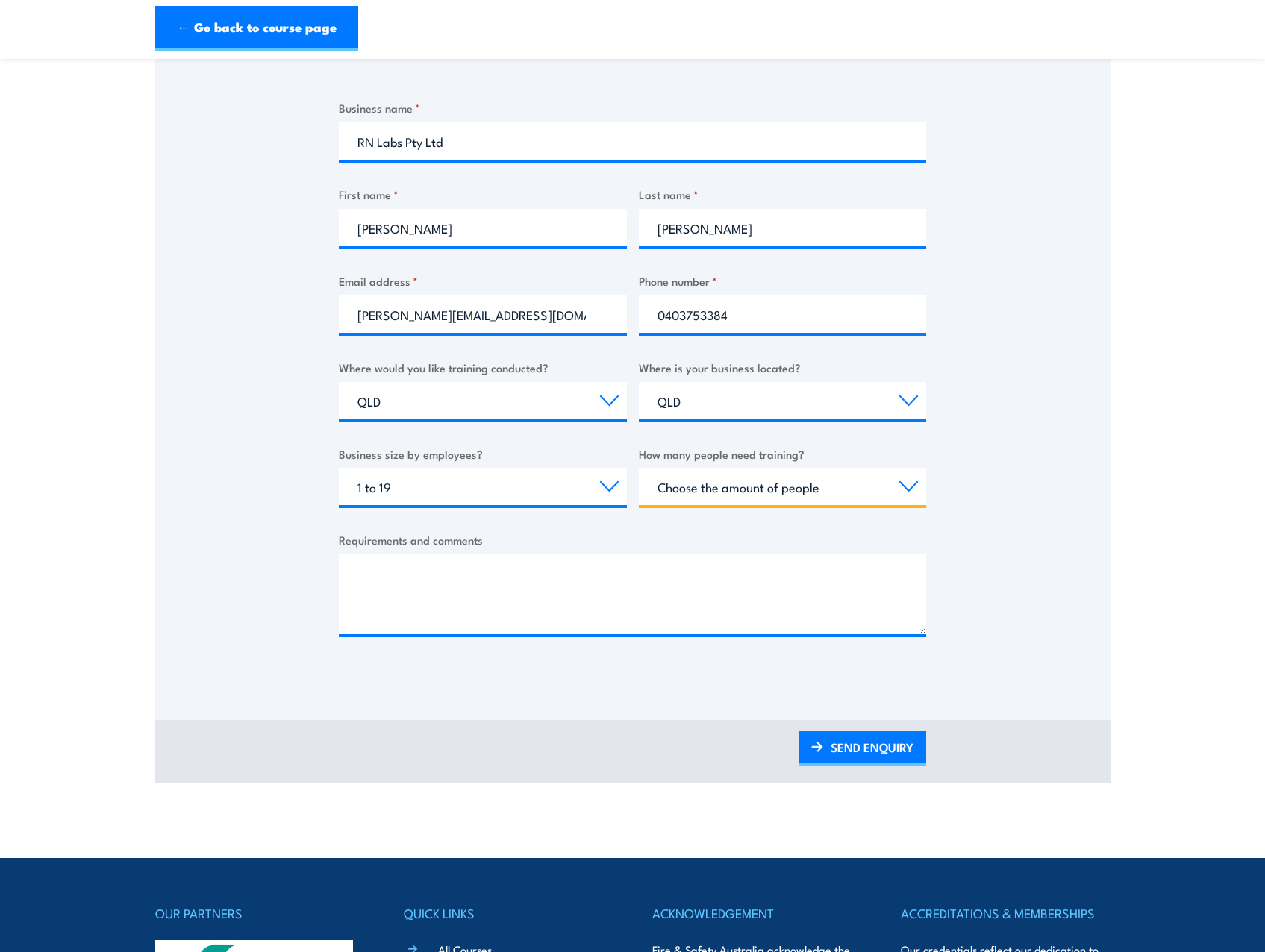
click at [721, 495] on select "Choose the amount of people 1 to 4 5 to 19 20+" at bounding box center [783, 486] width 289 height 38
select select "1 to 4"
click at [639, 468] on select "Choose the amount of people 1 to 4 5 to 19 20+" at bounding box center [783, 486] width 289 height 38
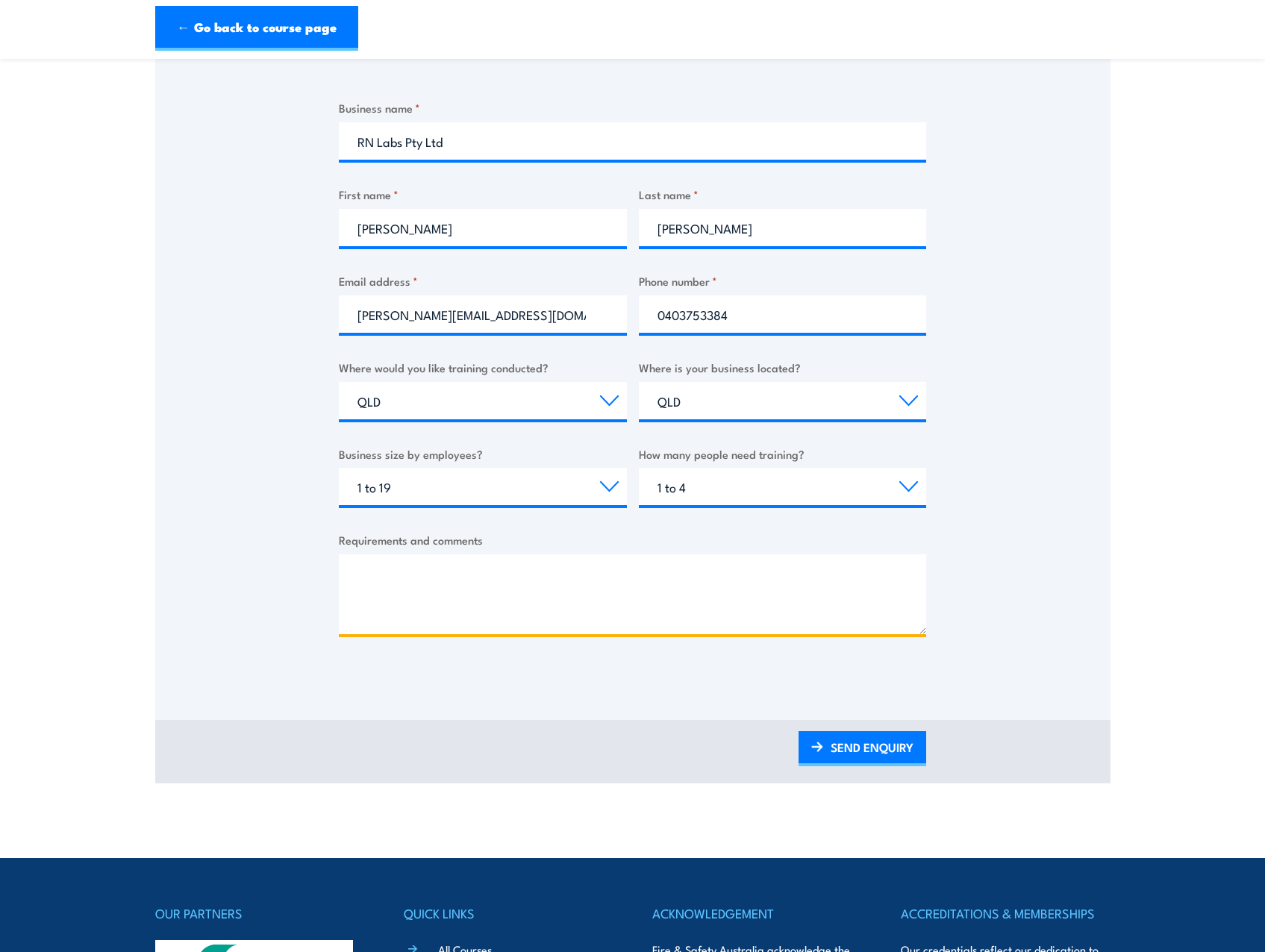
click at [469, 593] on textarea "Requirements and comments" at bounding box center [632, 594] width 588 height 80
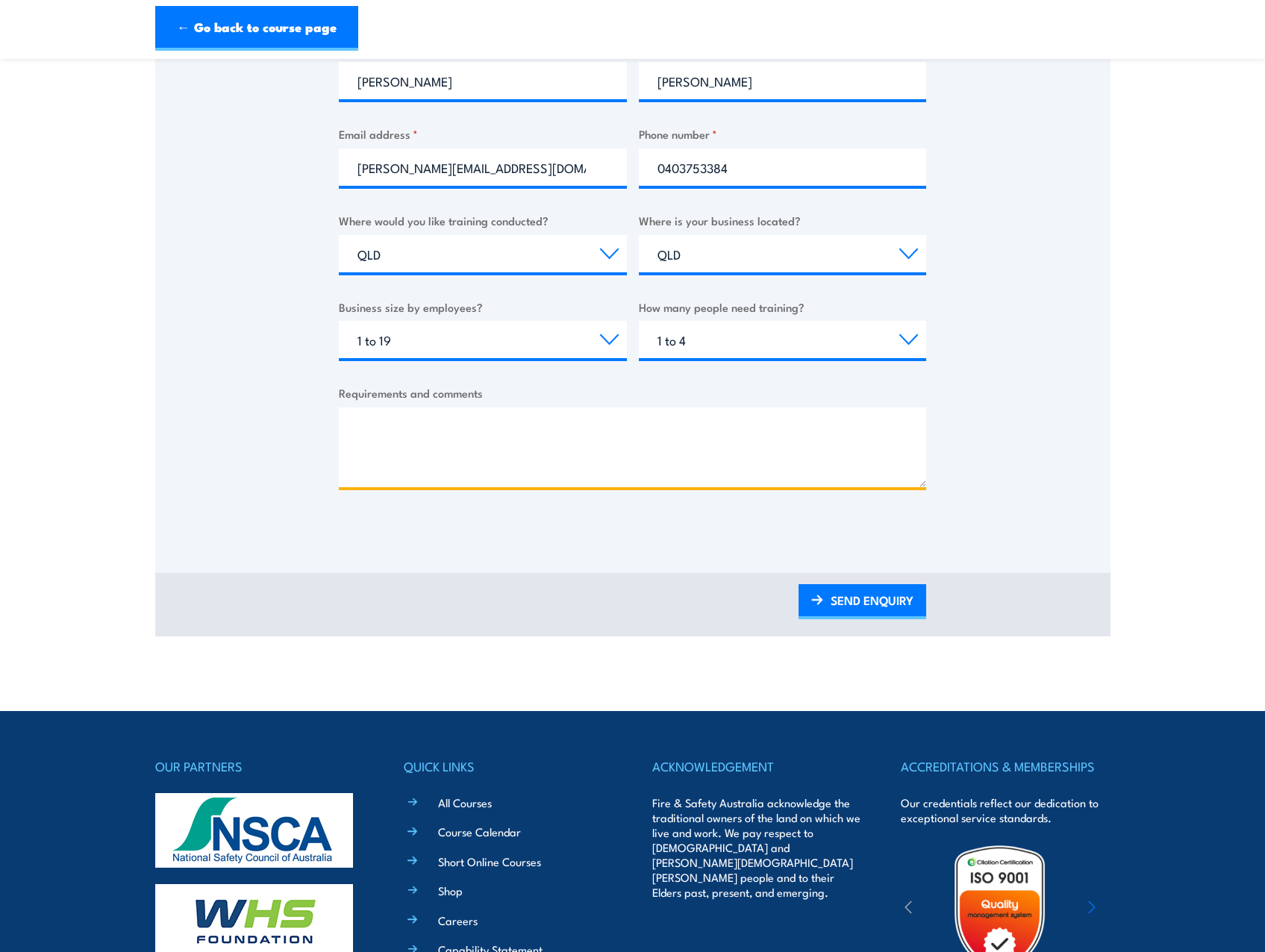
scroll to position [411, 0]
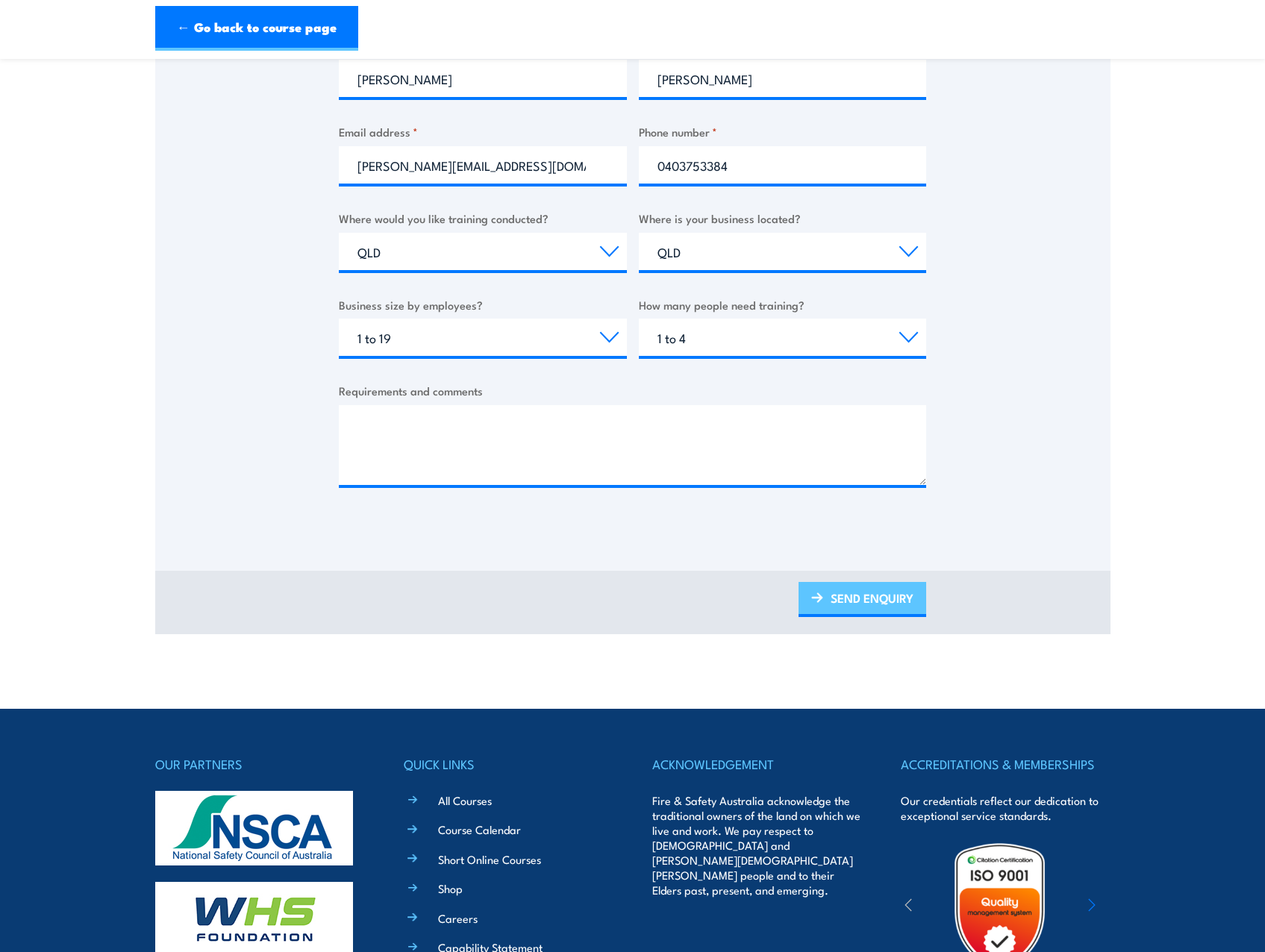
click at [864, 605] on link "SEND ENQUIRY" at bounding box center [863, 599] width 127 height 35
click at [831, 586] on link "SEND ENQUIRY" at bounding box center [863, 599] width 127 height 35
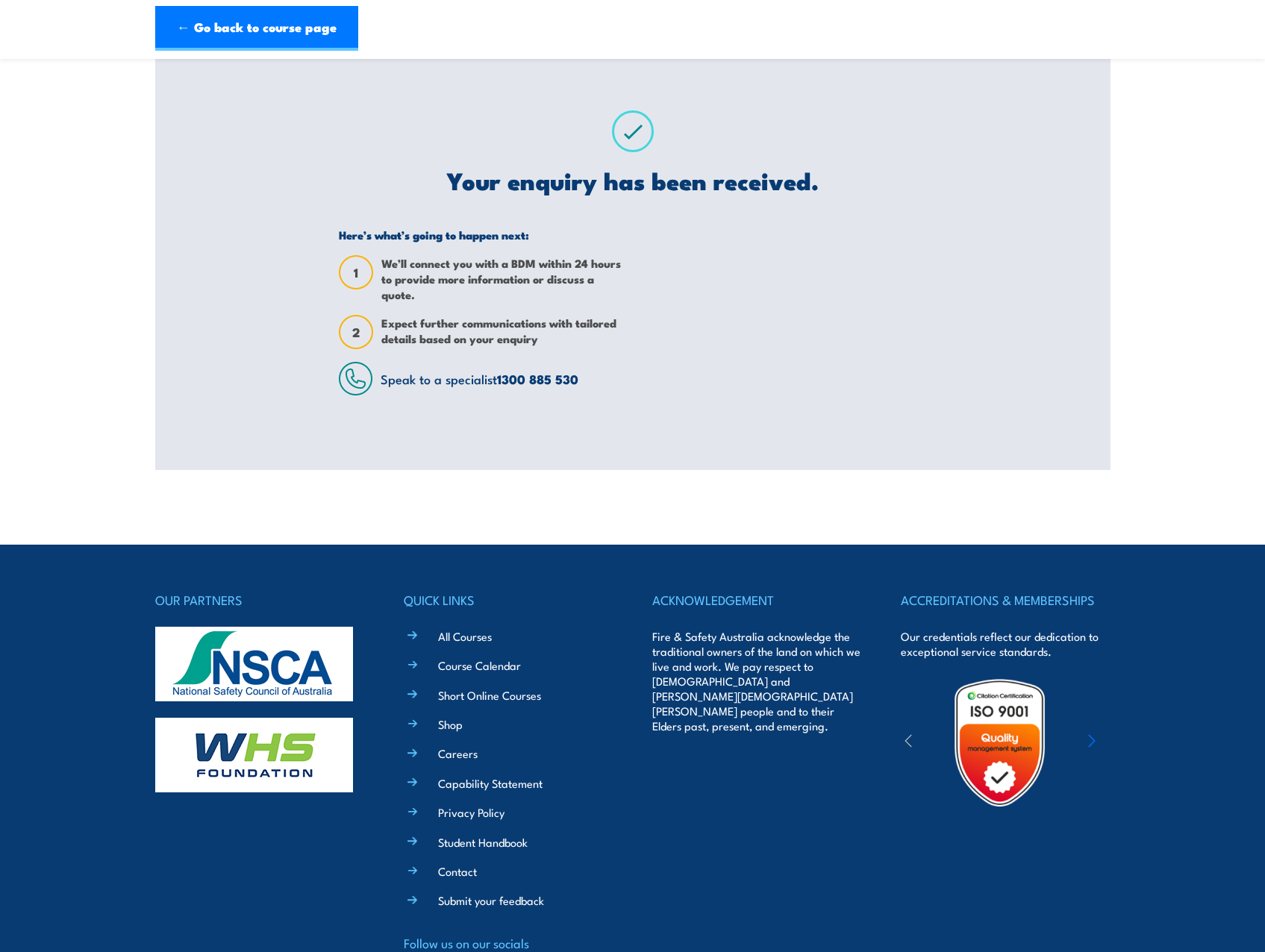
scroll to position [0, 0]
